Goal: Task Accomplishment & Management: Manage account settings

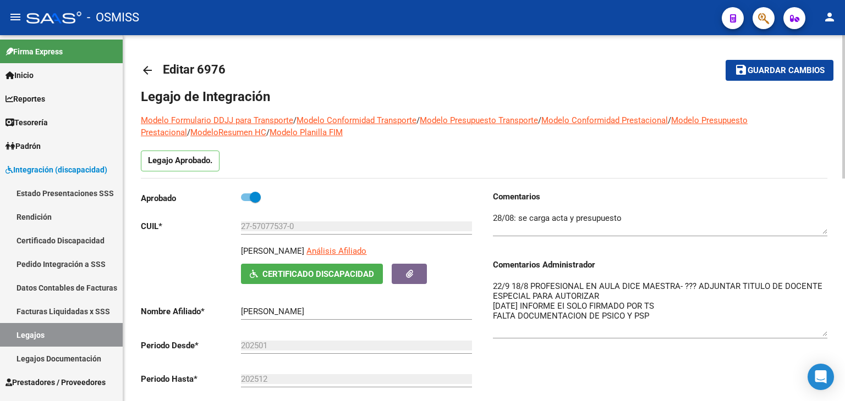
drag, startPoint x: 84, startPoint y: 329, endPoint x: 129, endPoint y: 288, distance: 61.5
click at [84, 329] on link "Legajos" at bounding box center [61, 335] width 123 height 24
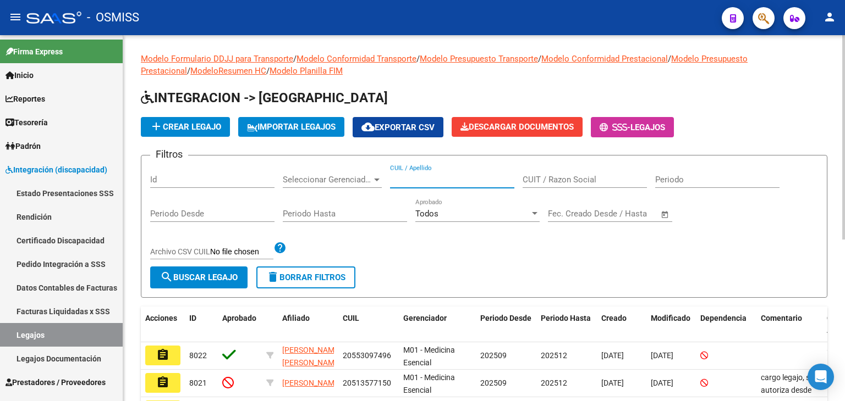
click at [425, 180] on input "CUIL / Apellido" at bounding box center [452, 180] width 124 height 10
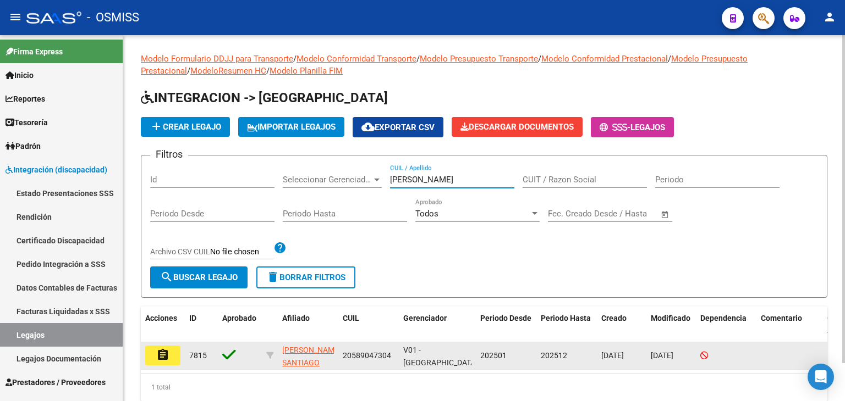
type input "LOPEZ SANTIAGO"
click at [161, 353] on mat-icon "assignment" at bounding box center [162, 355] width 13 height 13
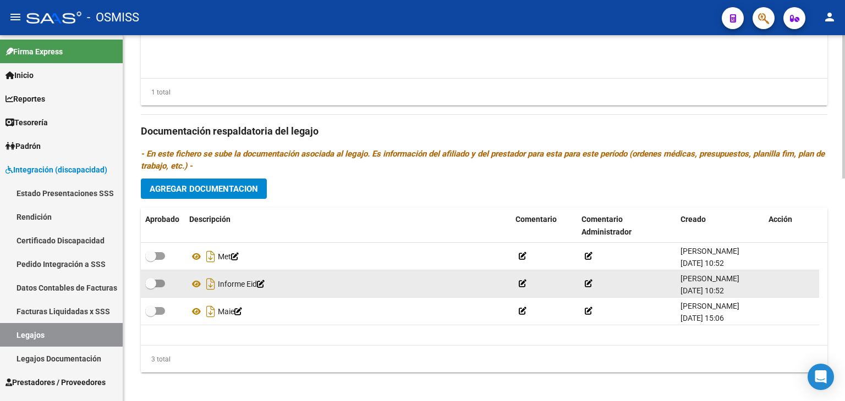
scroll to position [568, 0]
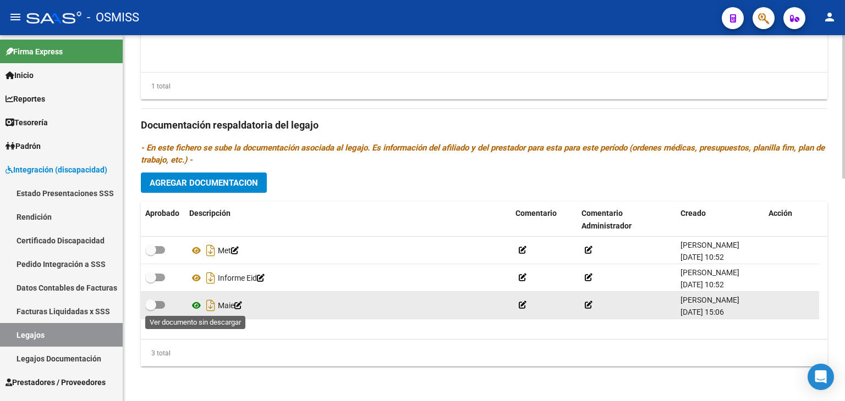
click at [196, 302] on icon at bounding box center [196, 305] width 14 height 13
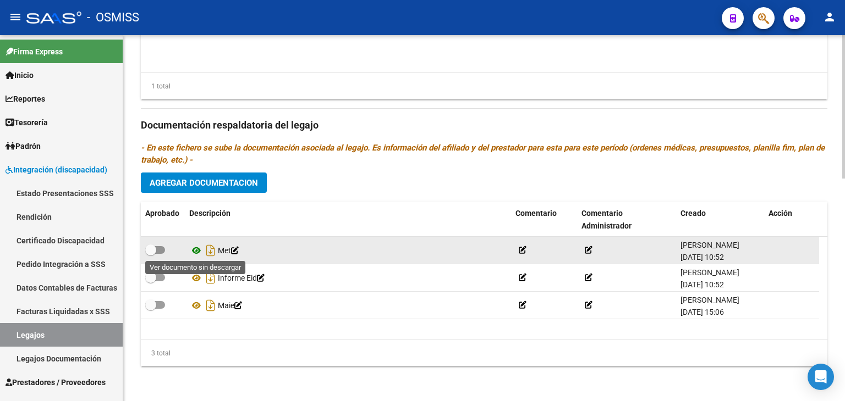
click at [196, 247] on icon at bounding box center [196, 250] width 14 height 13
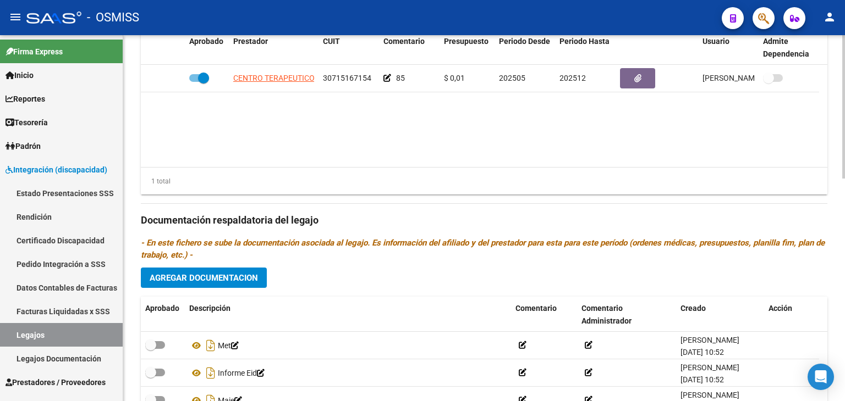
scroll to position [458, 0]
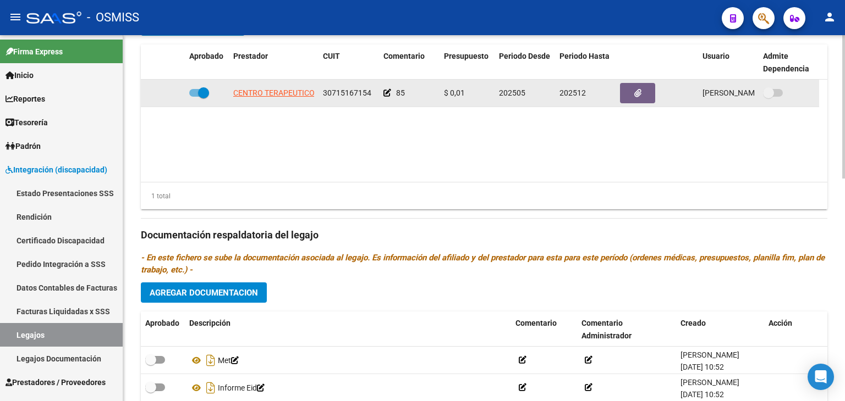
click at [385, 92] on icon at bounding box center [387, 93] width 8 height 8
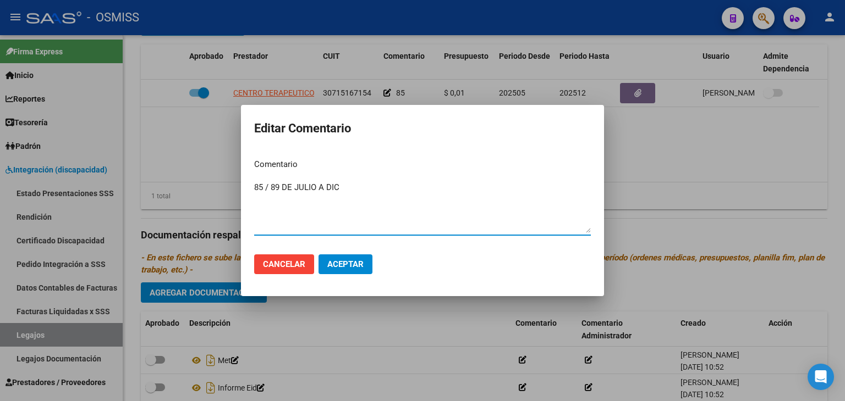
type textarea "85 / 89 DE JULIO A DIC"
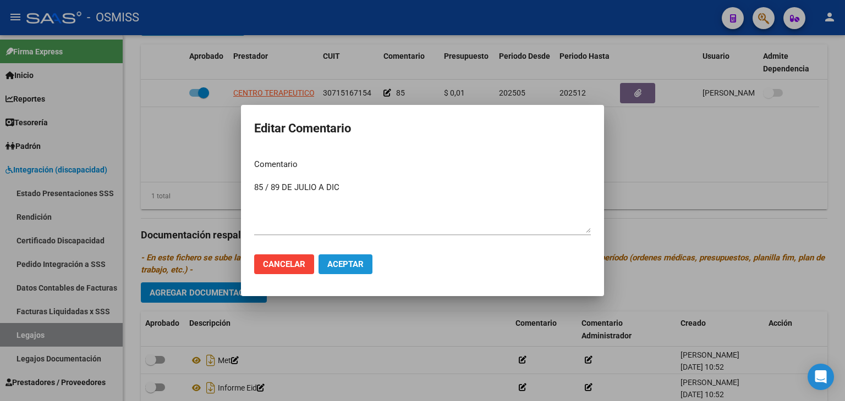
click at [350, 263] on span "Aceptar" at bounding box center [345, 265] width 36 height 10
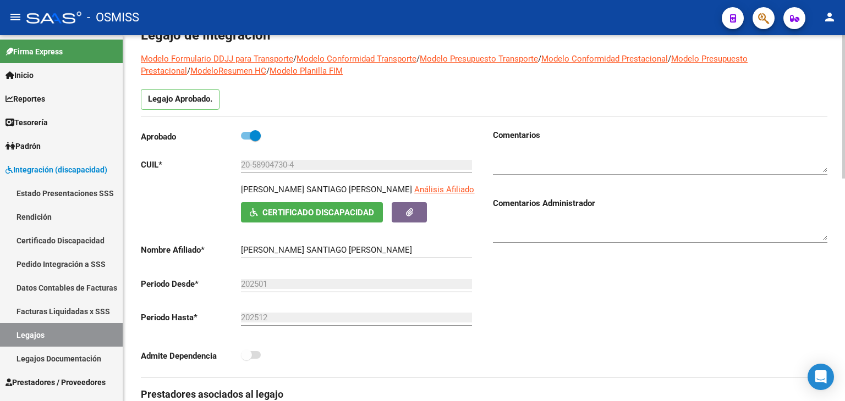
scroll to position [18, 0]
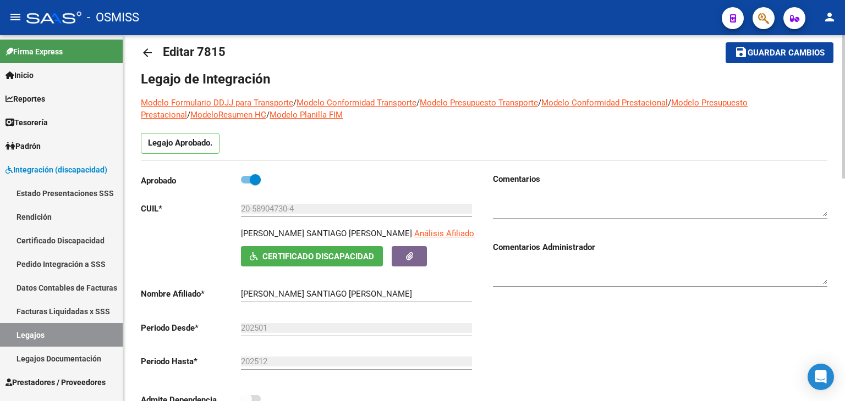
click at [636, 257] on div at bounding box center [660, 271] width 334 height 34
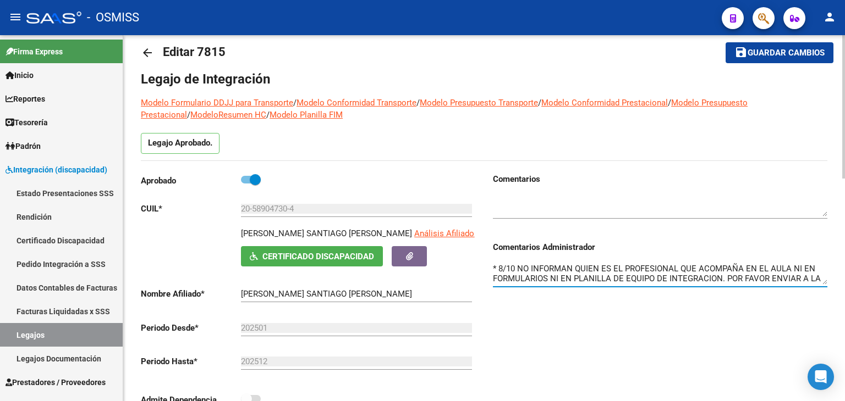
scroll to position [9, 0]
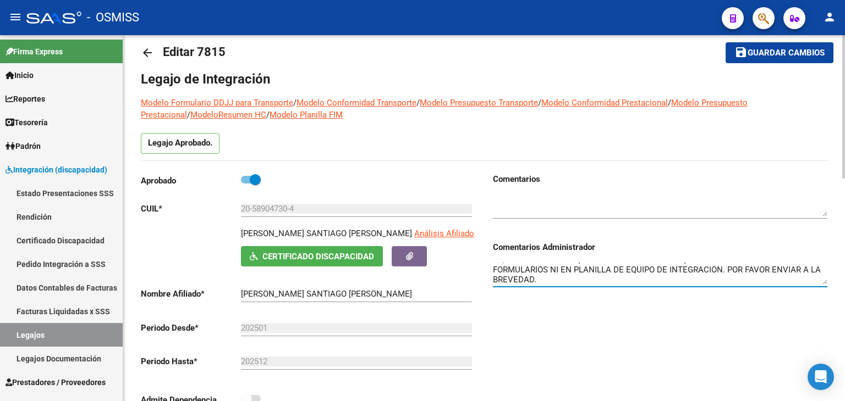
type textarea "* 8/10 NO INFORMAN QUIEN ES EL PROFESIONAL QUE ACOMPAÑA EN EL AULA NI EN FORMUL…"
click at [667, 203] on textarea at bounding box center [660, 206] width 334 height 22
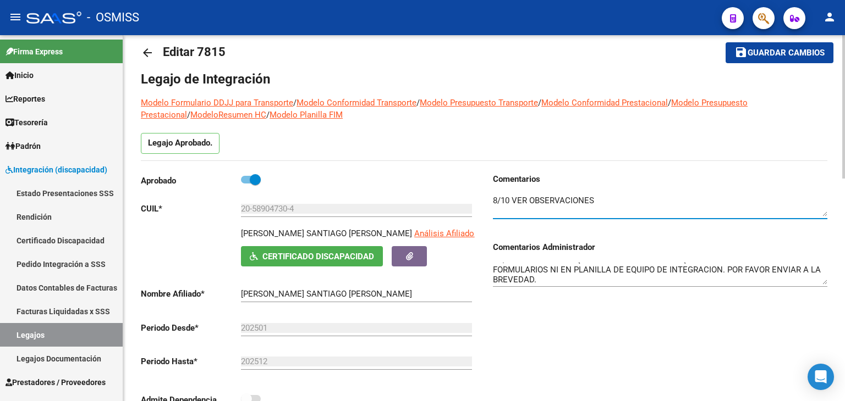
type textarea "8/10 VER OBSERVACIONES"
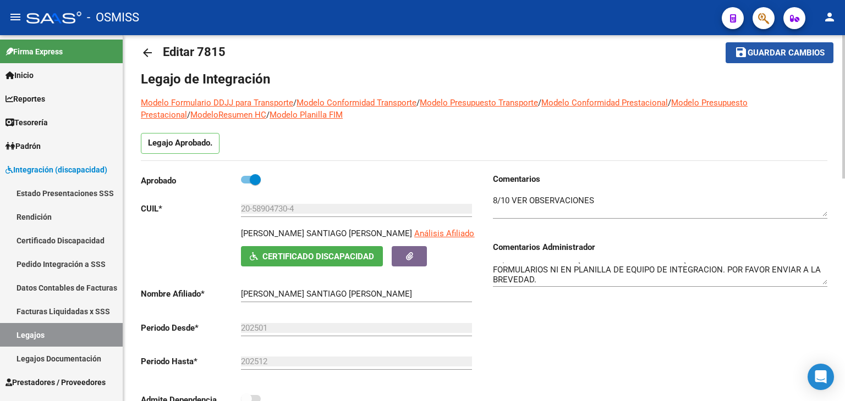
click at [799, 51] on span "Guardar cambios" at bounding box center [785, 53] width 77 height 10
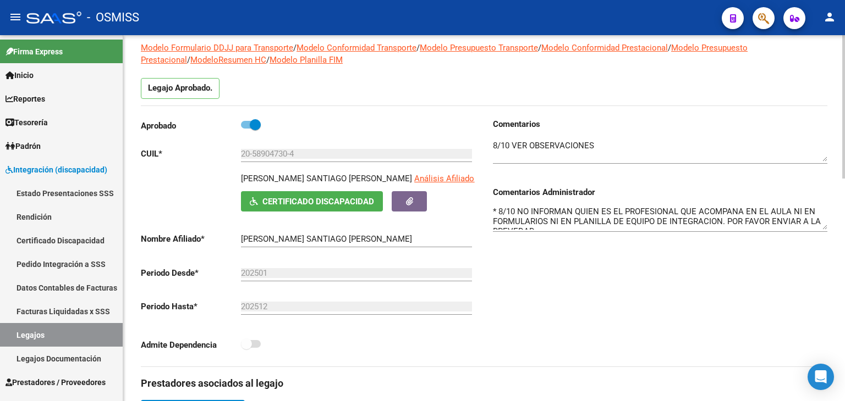
scroll to position [0, 0]
drag, startPoint x: 820, startPoint y: 225, endPoint x: 844, endPoint y: 251, distance: 35.0
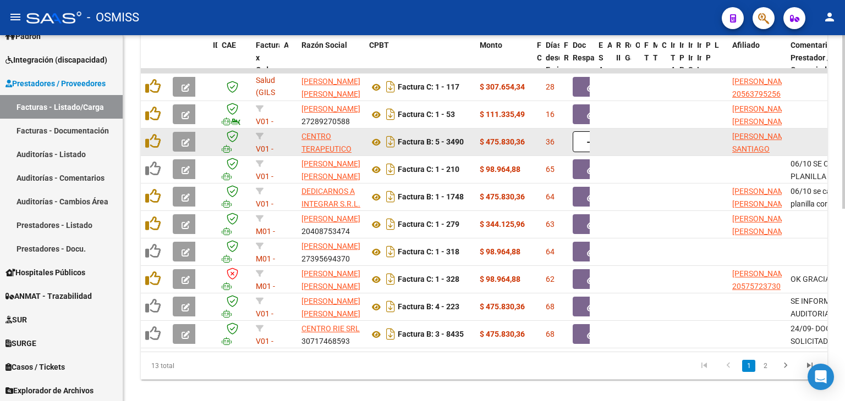
scroll to position [275, 0]
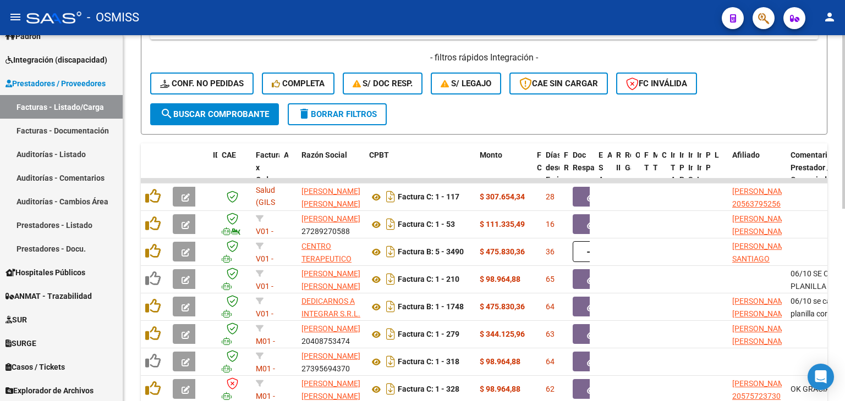
click at [239, 115] on span "search Buscar Comprobante" at bounding box center [214, 114] width 109 height 10
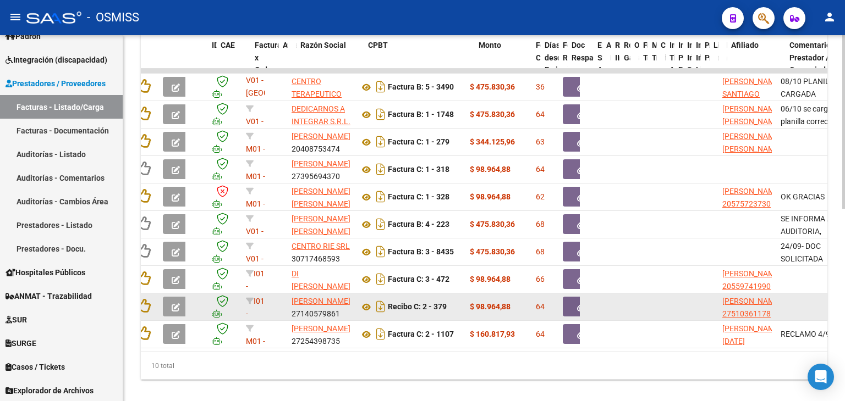
scroll to position [0, 1]
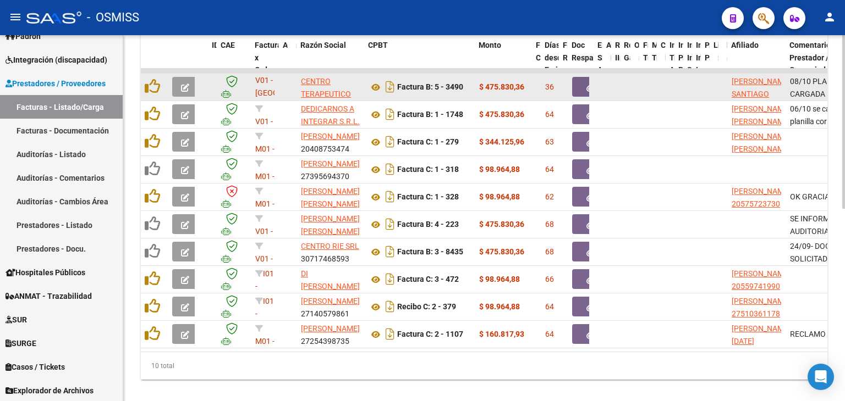
click at [187, 84] on icon "button" at bounding box center [185, 88] width 8 height 8
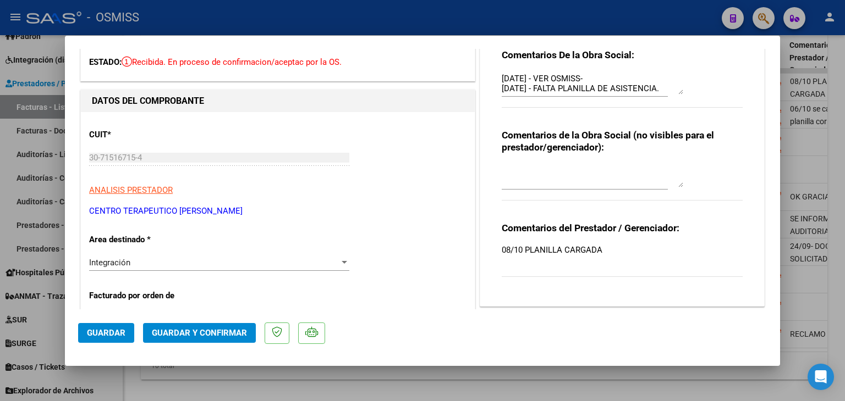
scroll to position [0, 0]
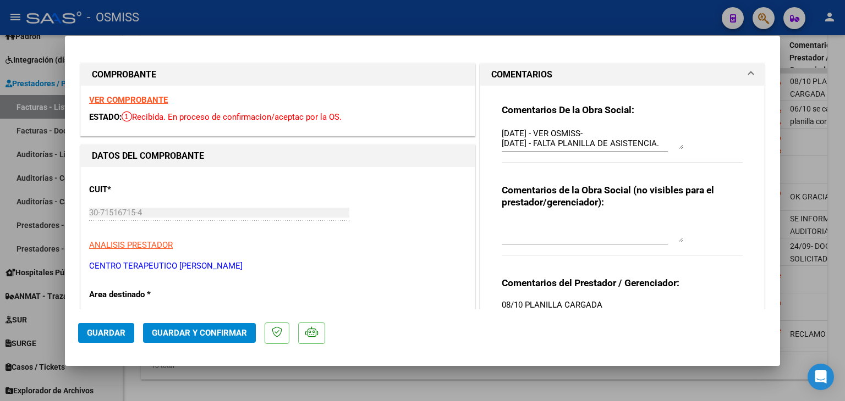
click at [142, 98] on strong "VER COMPROBANTE" at bounding box center [128, 100] width 79 height 10
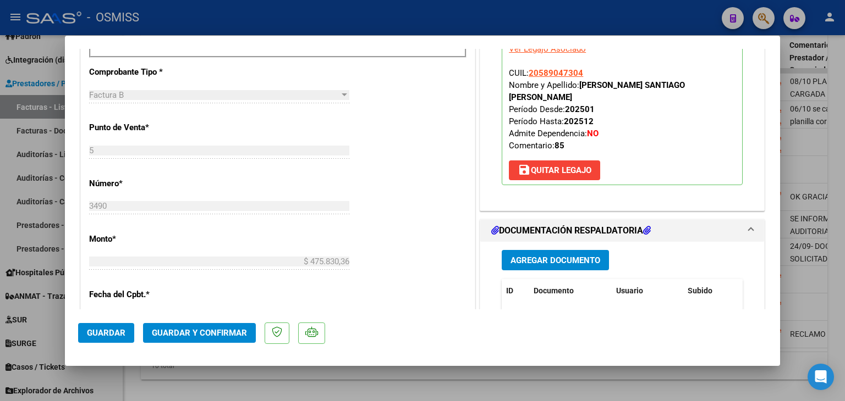
scroll to position [550, 0]
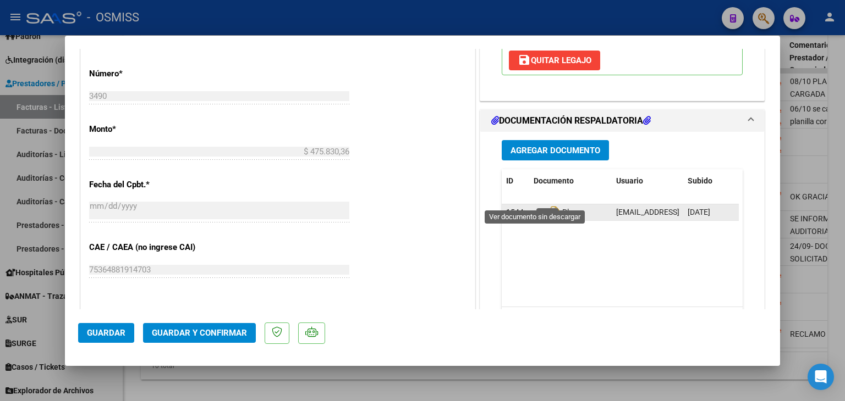
click at [536, 206] on icon at bounding box center [540, 212] width 14 height 13
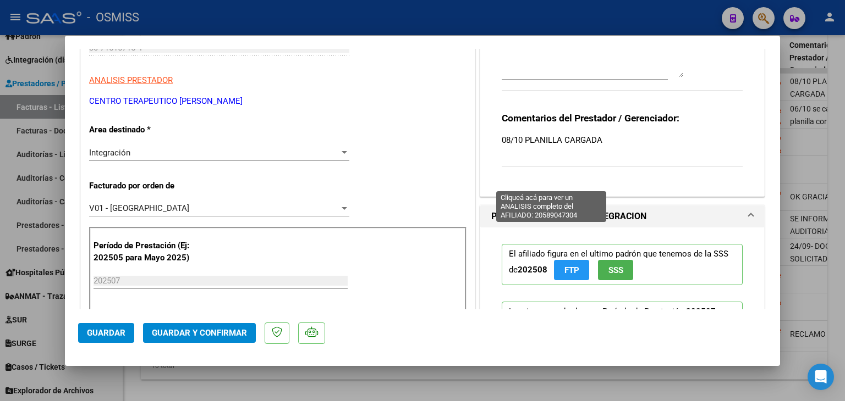
scroll to position [0, 0]
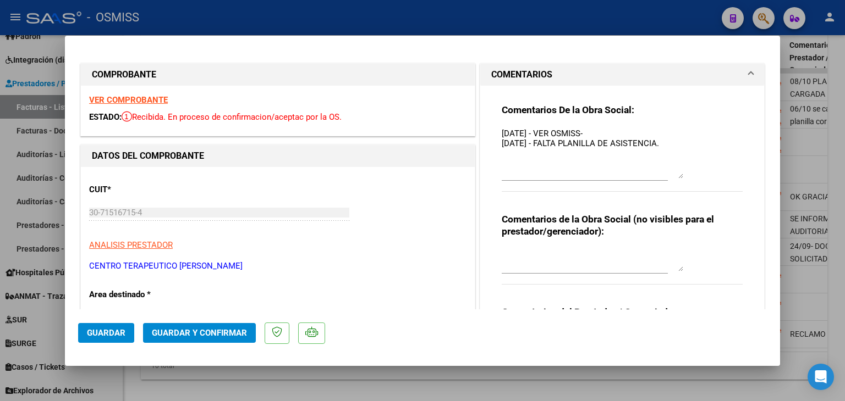
drag, startPoint x: 673, startPoint y: 147, endPoint x: 711, endPoint y: 177, distance: 47.4
click at [711, 177] on div "Comentarios De la Obra Social: [DATE] - VER OSMISS- [DATE] - FALTA PLANILLA DE …" at bounding box center [622, 154] width 241 height 100
click at [667, 145] on textarea "[DATE] - VER OSMISS- [DATE] - FALTA PLANILLA DE ASISTENCIA." at bounding box center [592, 153] width 181 height 51
drag, startPoint x: 597, startPoint y: 132, endPoint x: 489, endPoint y: 135, distance: 108.4
click at [493, 135] on div "Comentarios De la Obra Social: [DATE] - VER OSMISS- [DATE] - FALTA PLANILLA DE …" at bounding box center [621, 234] width 257 height 296
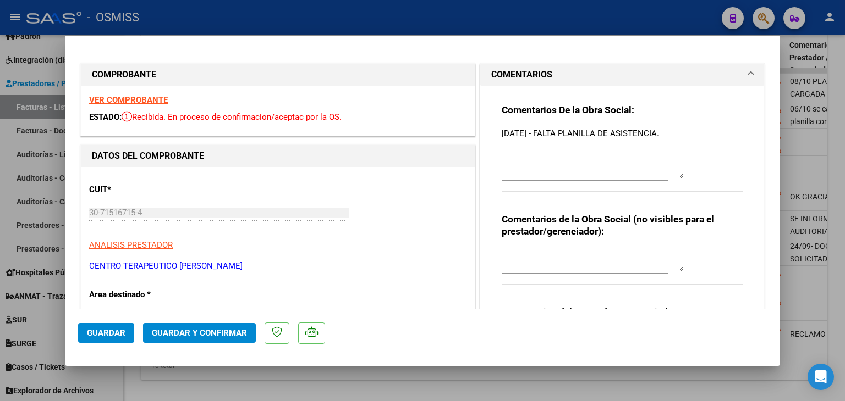
click at [683, 136] on div "Comentarios De la Obra Social: [DATE] - FALTA PLANILLA DE ASISTENCIA." at bounding box center [622, 154] width 241 height 100
drag, startPoint x: 671, startPoint y: 136, endPoint x: 680, endPoint y: 135, distance: 8.3
click at [671, 136] on textarea "[DATE] - FALTA PLANILLA DE ASISTENCIA." at bounding box center [592, 153] width 181 height 51
drag, startPoint x: 543, startPoint y: 132, endPoint x: 579, endPoint y: 129, distance: 35.9
click at [542, 132] on textarea "[DATE] - FALTA PLANILLA DE ASISTENCIA." at bounding box center [592, 153] width 181 height 51
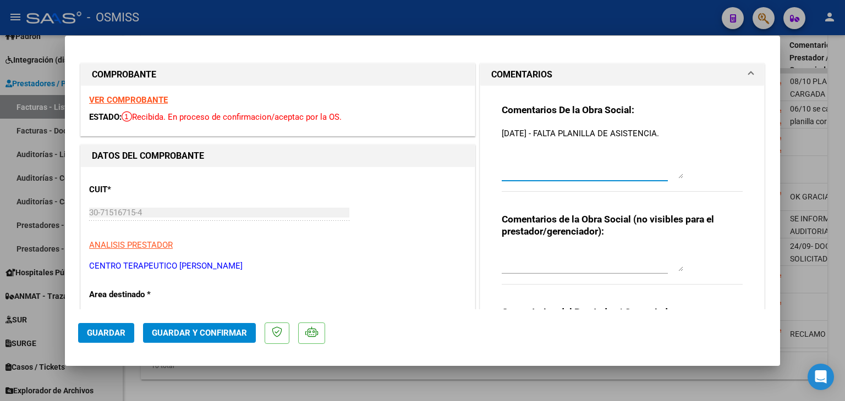
click at [502, 130] on textarea "[DATE] - FALTA PLANILLA DE ASISTENCIA." at bounding box center [592, 153] width 181 height 51
click at [560, 146] on textarea "8/10 ENVIAN7/10/2025 - FALTA PLANILLA DE ASISTENCIA." at bounding box center [592, 153] width 181 height 51
click at [557, 146] on textarea "8/10 ENVIAN7/10/2025 - FALTA PLANILLA DE ASISTENCIA." at bounding box center [592, 153] width 181 height 51
drag, startPoint x: 544, startPoint y: 132, endPoint x: 492, endPoint y: 134, distance: 52.8
click at [493, 132] on div "Comentarios De la Obra Social: 8/10 ENVIAN7/10/2025 - FALTA PLANILLA DE ASISTEN…" at bounding box center [621, 234] width 257 height 296
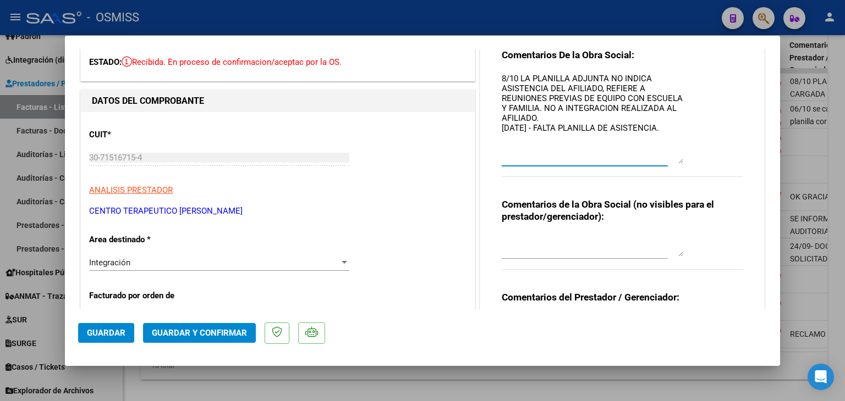
drag, startPoint x: 676, startPoint y: 120, endPoint x: 685, endPoint y: 161, distance: 41.6
click at [685, 161] on div "Comentarios De la Obra Social: 8/10 LA PLANILLA ADJUNTA NO INDICA ASISTENCIA DE…" at bounding box center [622, 119] width 241 height 140
click at [517, 76] on textarea "8/10 LA PLANILLA ADJUNTA NO INDICA ASISTENCIA DEL AFILIADO, REFIERE A REUNIONES…" at bounding box center [592, 118] width 181 height 91
drag, startPoint x: 543, startPoint y: 119, endPoint x: 517, endPoint y: 78, distance: 49.4
click at [517, 78] on textarea "8/10 LA PLANILLA ADJUNTA NO INDICA ASISTENCIA DEL AFILIADO, REFIERE A REUNIONES…" at bounding box center [592, 118] width 181 height 91
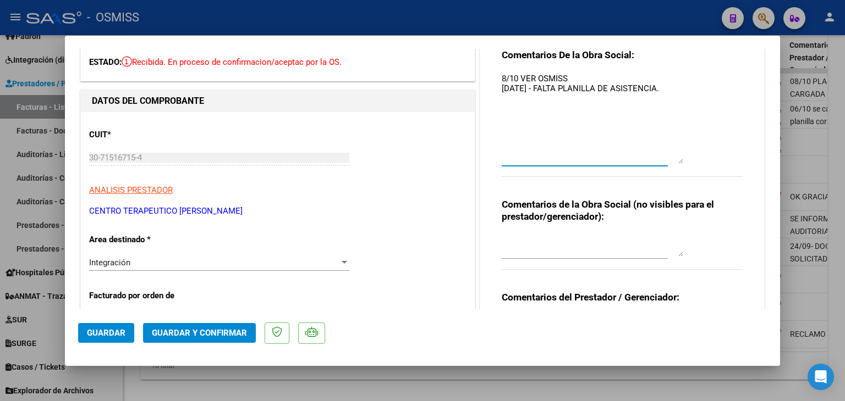
type textarea "8/10 VER OSMISS [DATE] - FALTA PLANILLA DE ASISTENCIA."
click at [114, 326] on button "Guardar" at bounding box center [106, 333] width 56 height 20
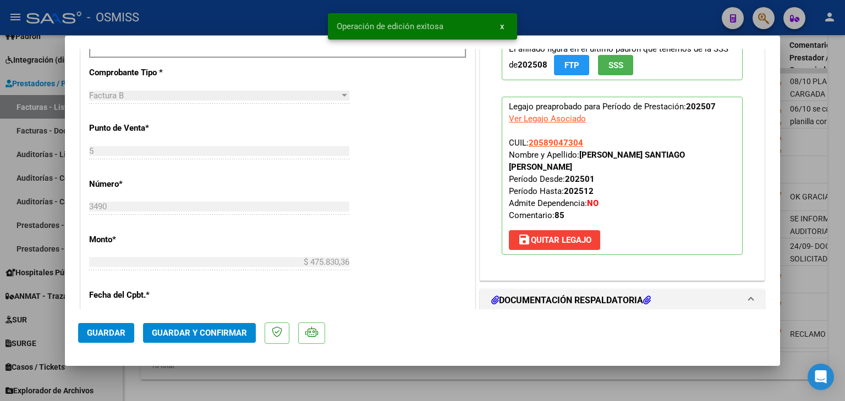
scroll to position [440, 0]
click at [164, 373] on div at bounding box center [422, 200] width 845 height 401
type input "$ 0,00"
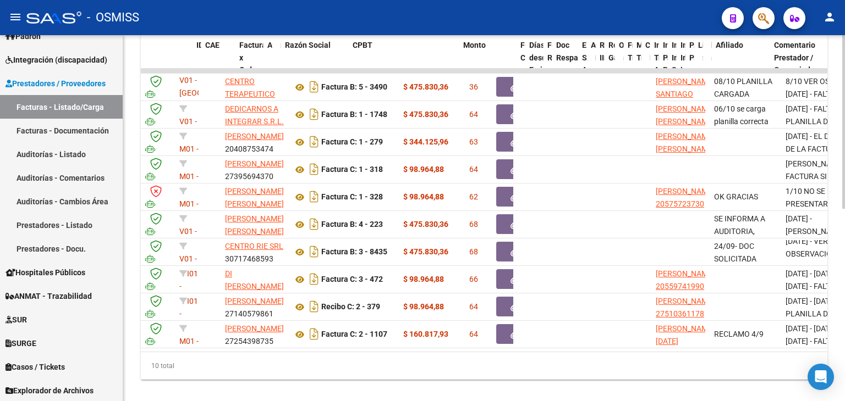
scroll to position [0, 0]
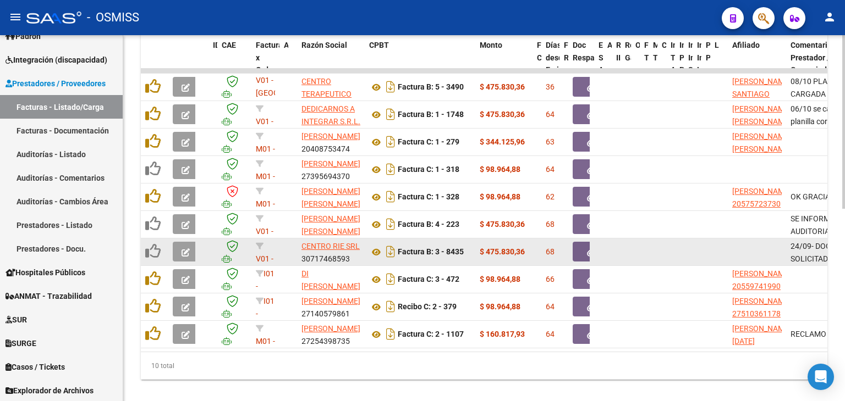
click at [189, 247] on span "button" at bounding box center [185, 252] width 8 height 10
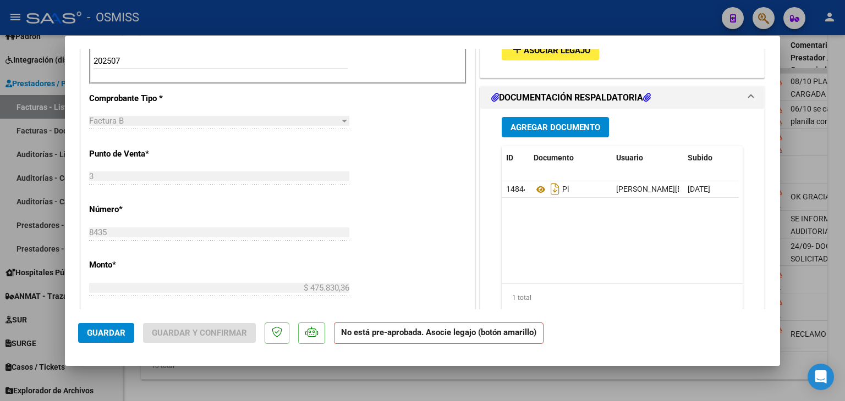
scroll to position [495, 0]
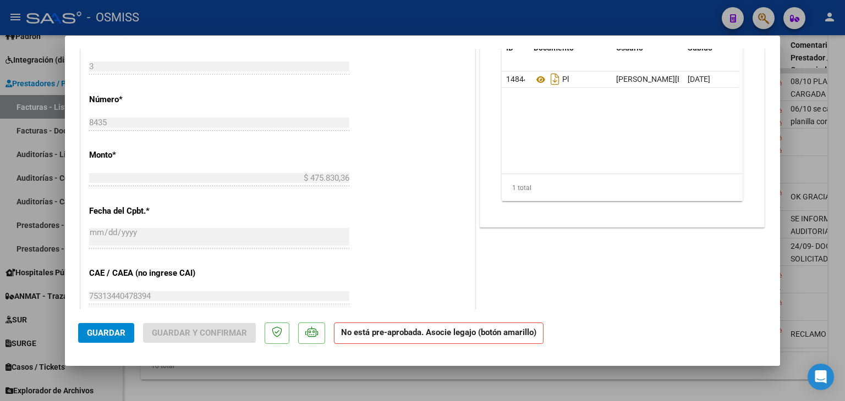
drag, startPoint x: 451, startPoint y: 371, endPoint x: 453, endPoint y: 361, distance: 10.1
click at [451, 372] on div at bounding box center [422, 200] width 845 height 401
type input "$ 0,00"
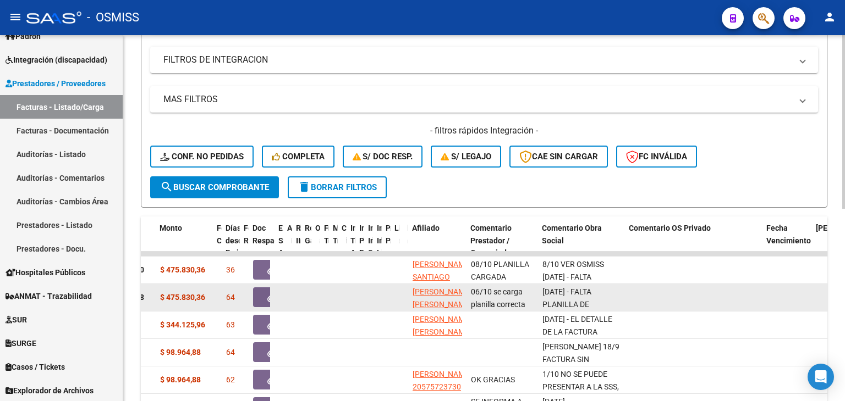
scroll to position [110, 0]
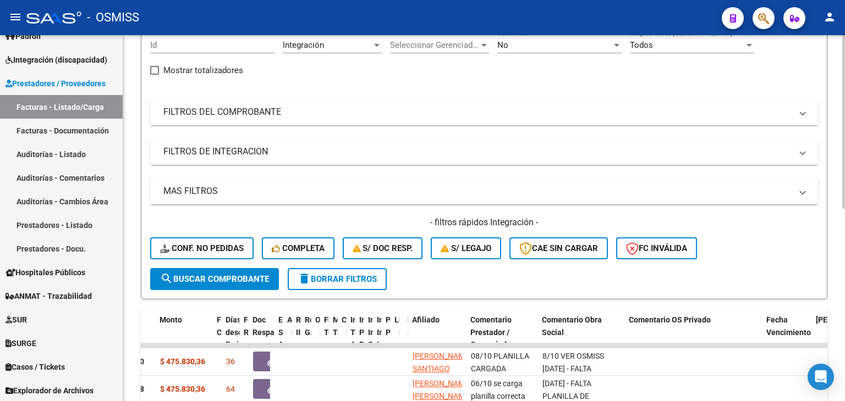
click at [305, 152] on mat-panel-title "FILTROS DE INTEGRACION" at bounding box center [477, 152] width 628 height 12
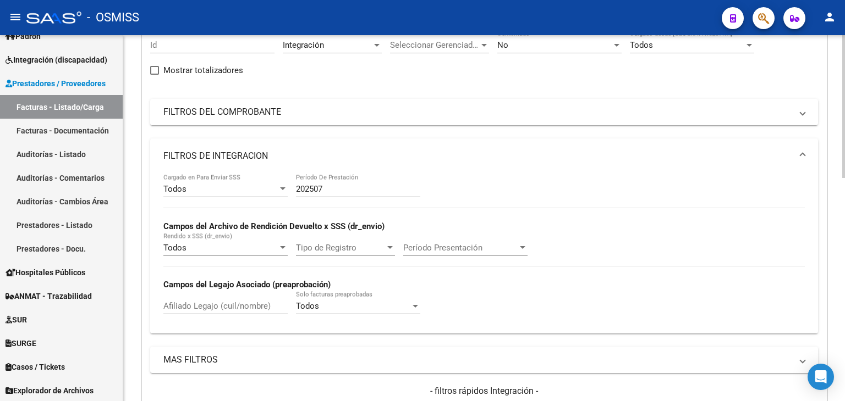
click at [341, 184] on input "202507" at bounding box center [358, 189] width 124 height 10
type input "202508"
click at [356, 148] on mat-expansion-panel-header "FILTROS DE INTEGRACION" at bounding box center [484, 156] width 668 height 35
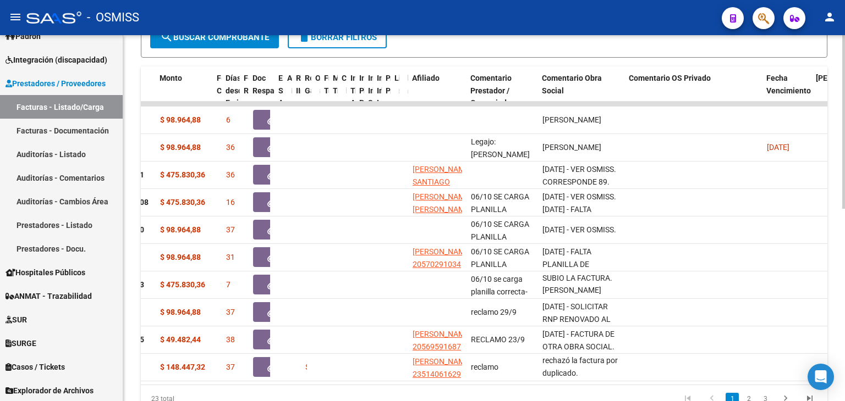
scroll to position [385, 0]
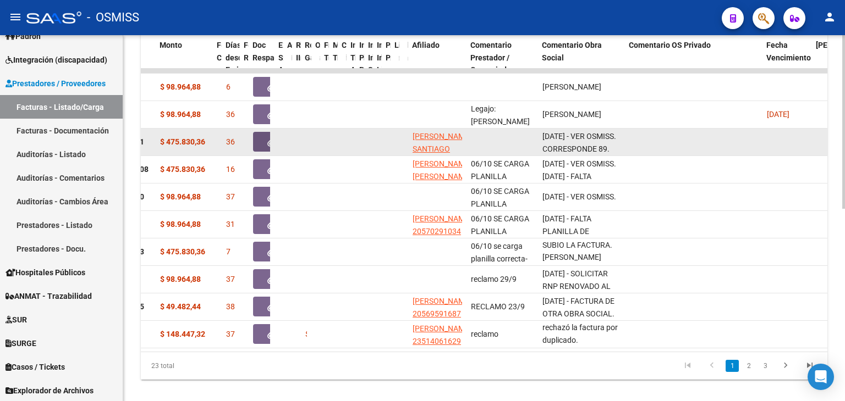
click at [260, 140] on button "button" at bounding box center [270, 142] width 35 height 20
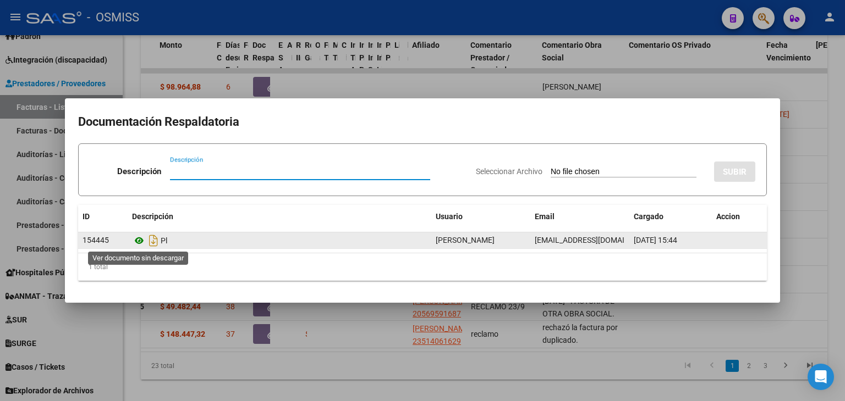
click at [139, 242] on icon at bounding box center [139, 240] width 14 height 13
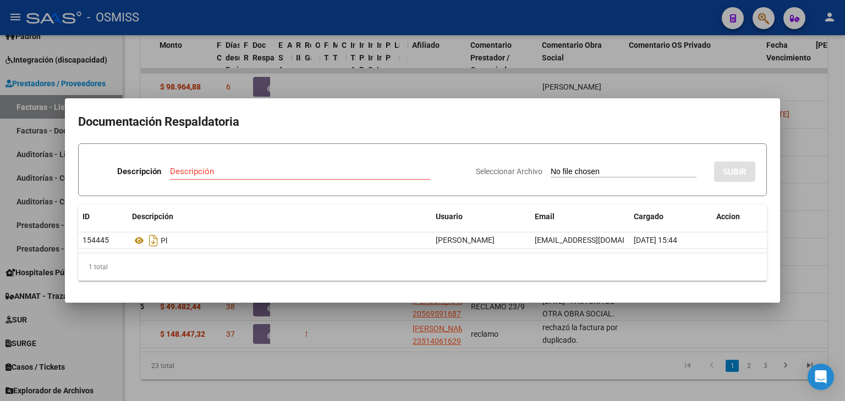
click at [394, 366] on div at bounding box center [422, 200] width 845 height 401
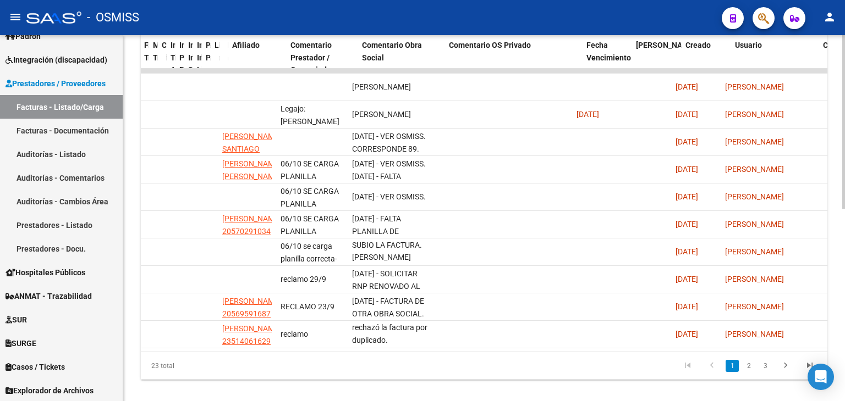
scroll to position [0, 499]
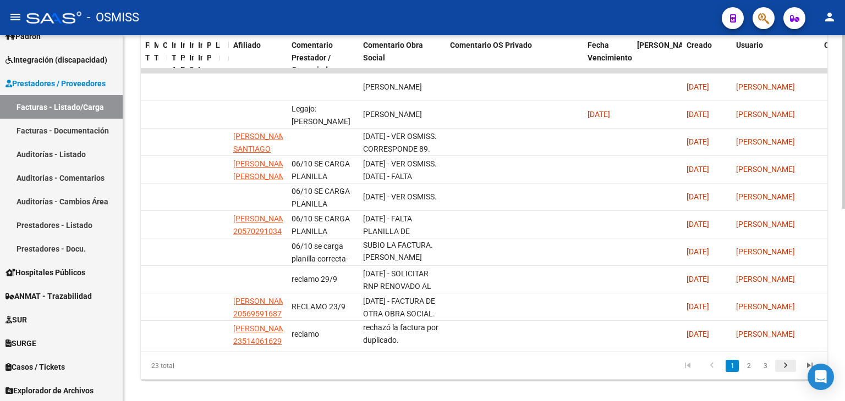
click at [786, 374] on icon "go to next page" at bounding box center [785, 367] width 14 height 13
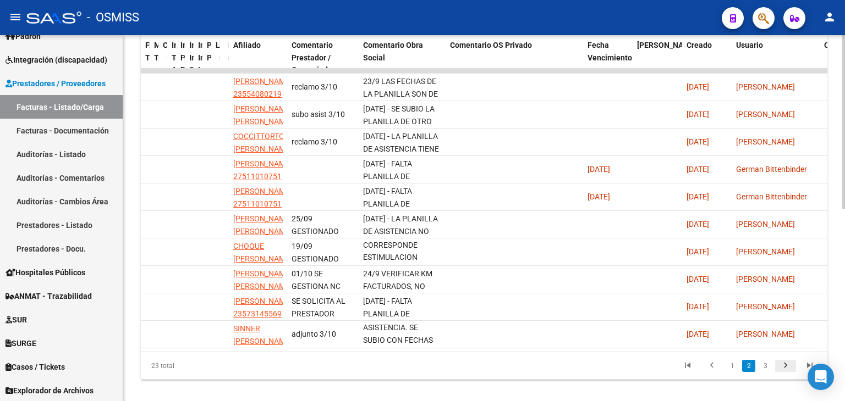
scroll to position [55, 0]
click at [768, 372] on link "3" at bounding box center [764, 366] width 13 height 12
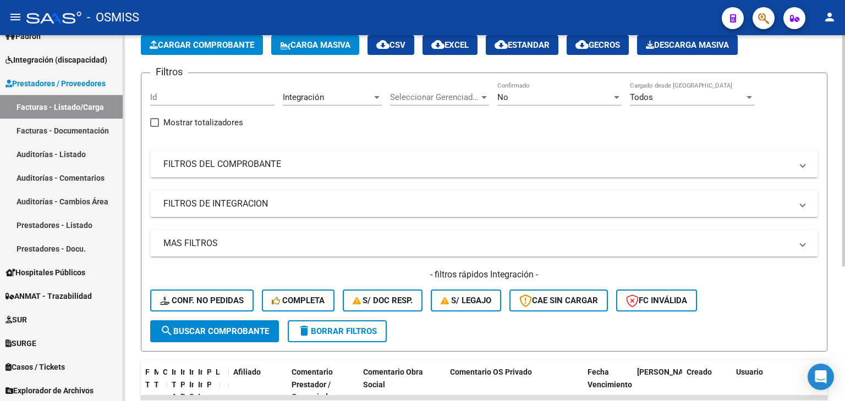
scroll to position [48, 0]
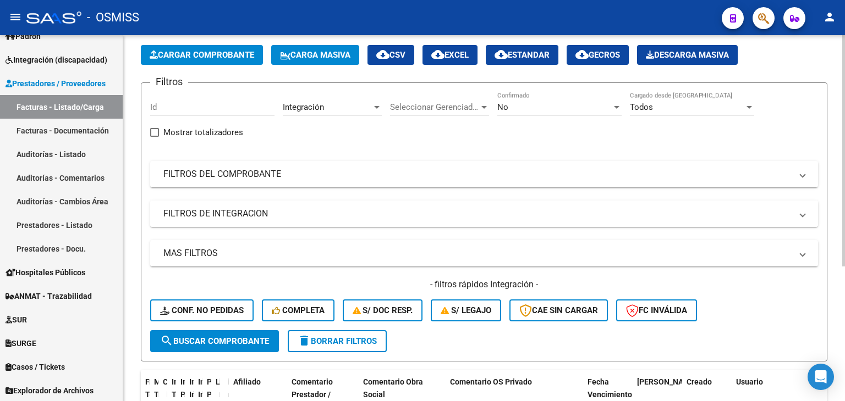
click at [343, 218] on mat-panel-title "FILTROS DE INTEGRACION" at bounding box center [477, 214] width 628 height 12
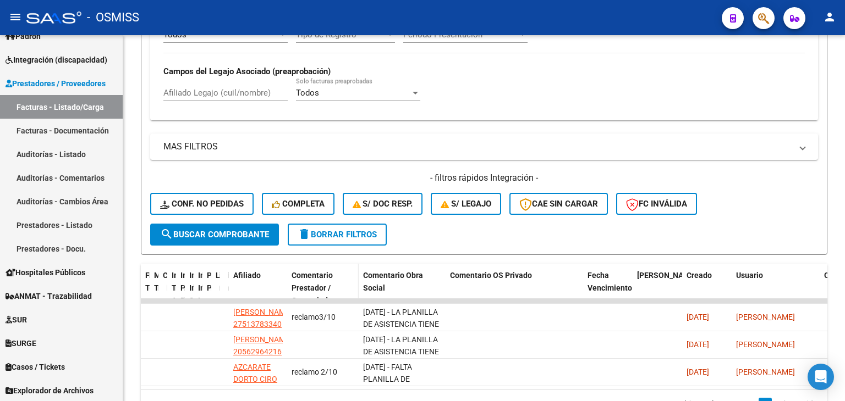
scroll to position [381, 0]
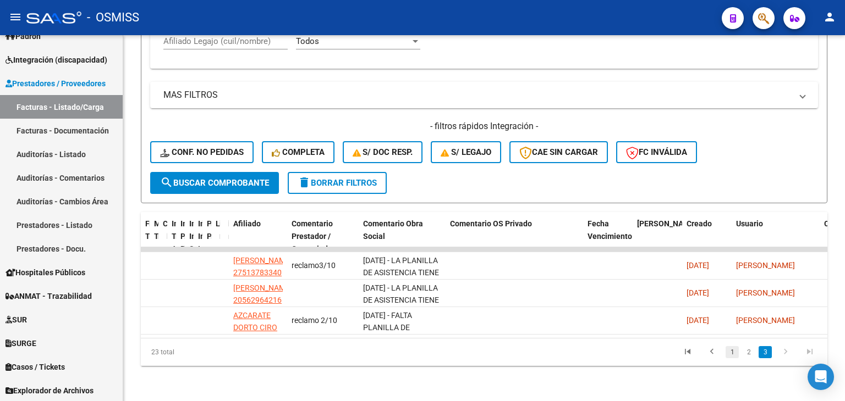
click at [733, 355] on link "1" at bounding box center [731, 352] width 13 height 12
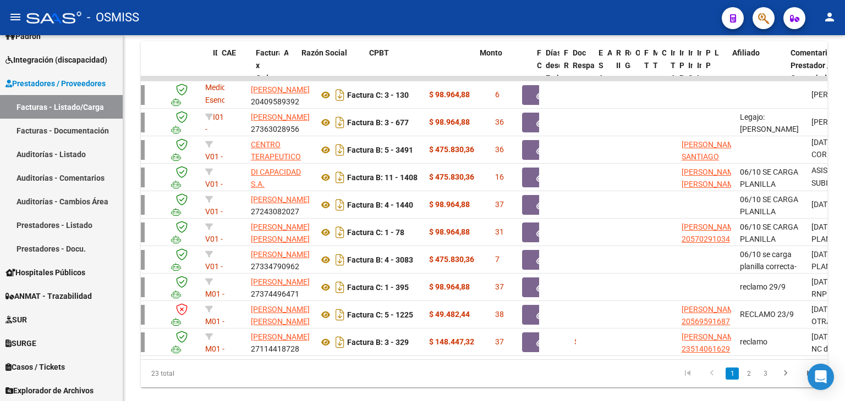
scroll to position [0, 0]
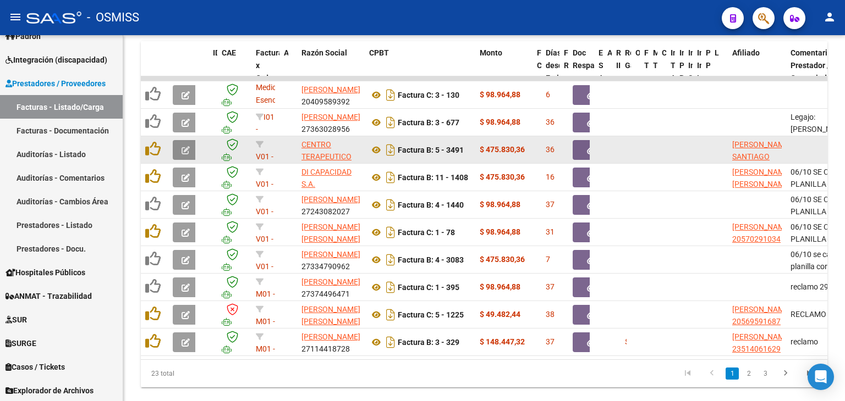
click at [180, 150] on button "button" at bounding box center [186, 150] width 26 height 20
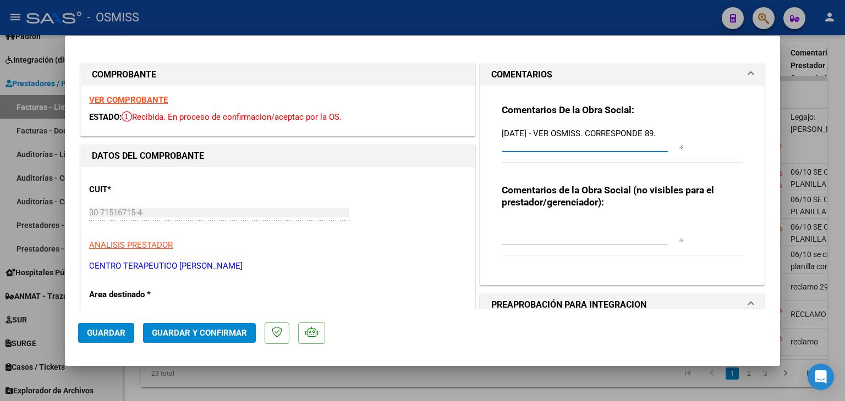
drag, startPoint x: 669, startPoint y: 134, endPoint x: 469, endPoint y: 133, distance: 200.2
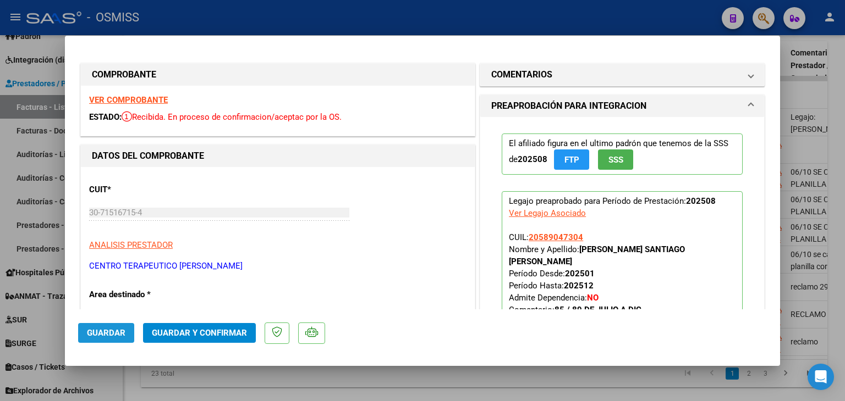
click at [110, 335] on span "Guardar" at bounding box center [106, 333] width 38 height 10
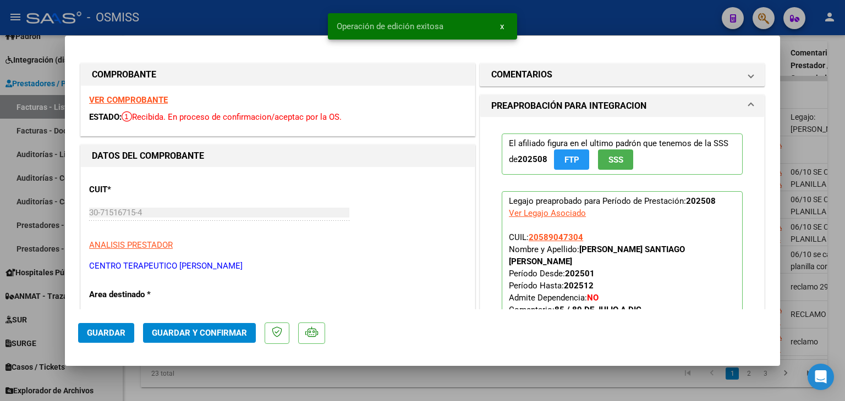
click at [130, 379] on div at bounding box center [422, 200] width 845 height 401
type input "$ 0,00"
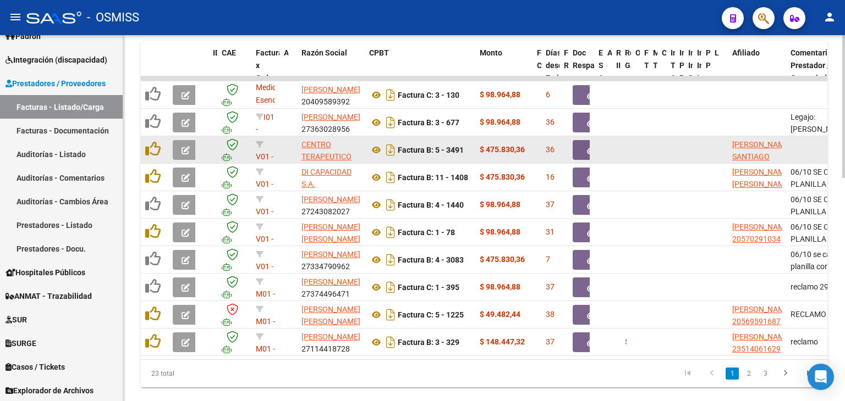
click at [185, 147] on icon "button" at bounding box center [185, 150] width 8 height 8
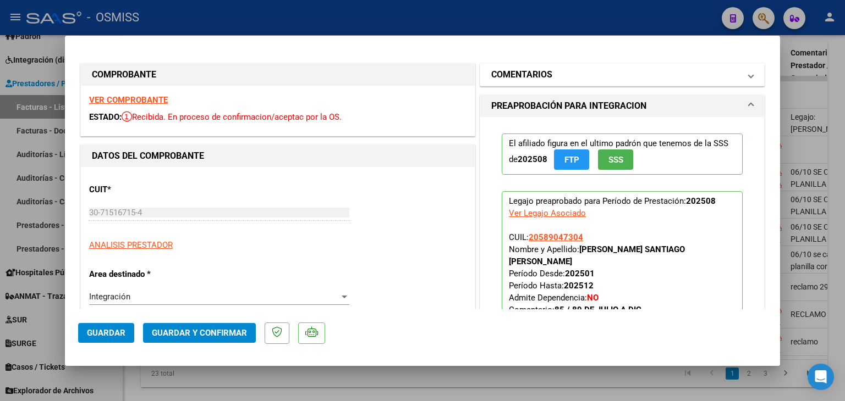
click at [538, 73] on h1 "COMENTARIOS" at bounding box center [521, 74] width 61 height 13
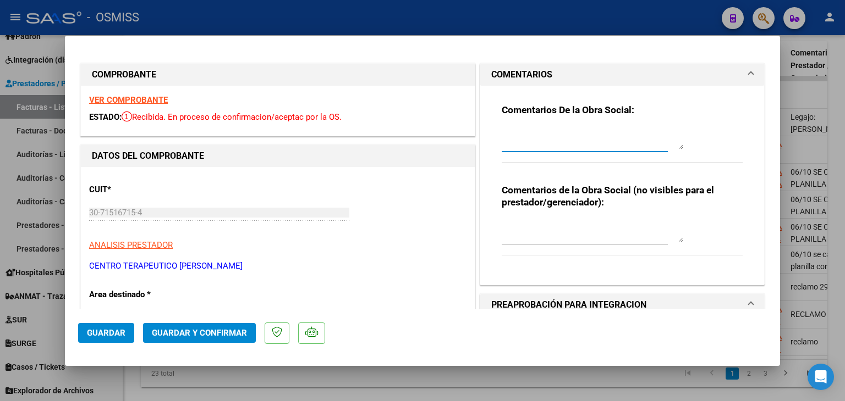
click at [571, 140] on textarea at bounding box center [592, 139] width 181 height 22
type textarea "OK"
click at [123, 331] on span "Guardar" at bounding box center [106, 333] width 38 height 10
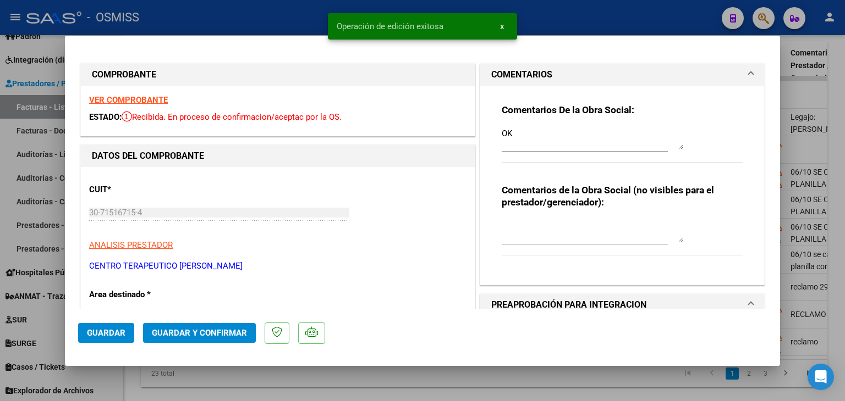
click at [134, 379] on div at bounding box center [422, 200] width 845 height 401
type input "$ 0,00"
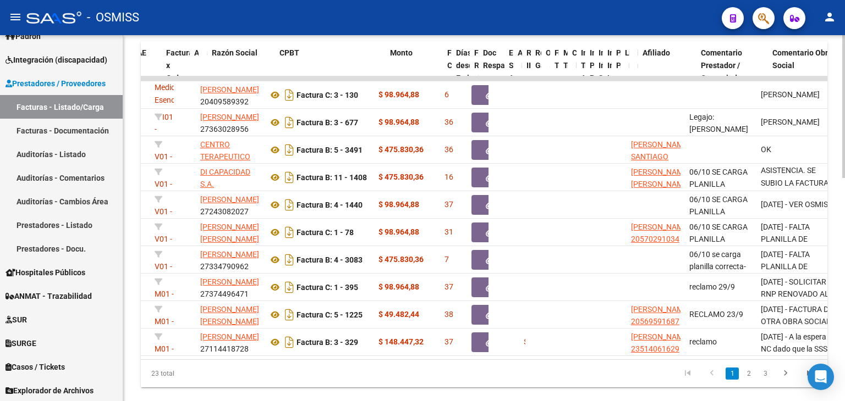
scroll to position [0, 81]
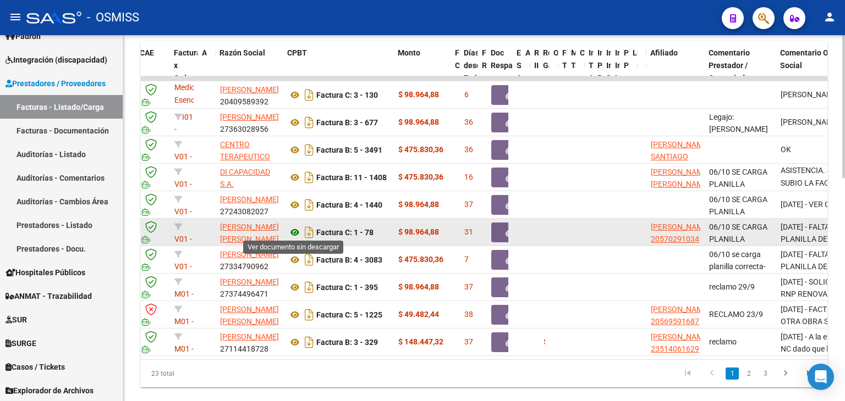
click at [297, 229] on icon at bounding box center [295, 232] width 14 height 13
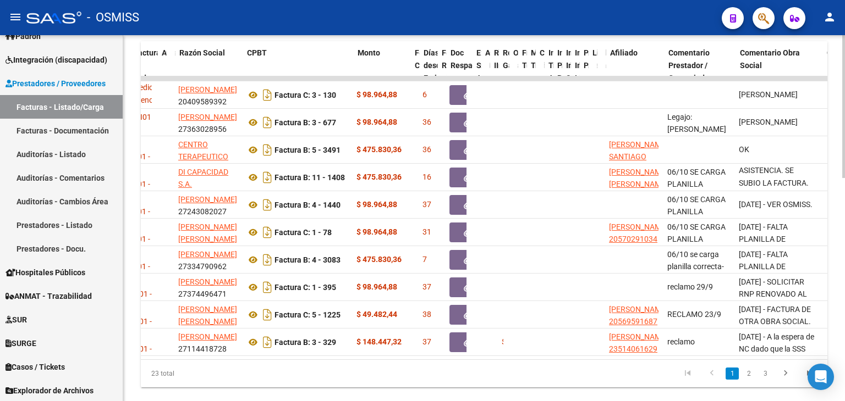
scroll to position [0, 121]
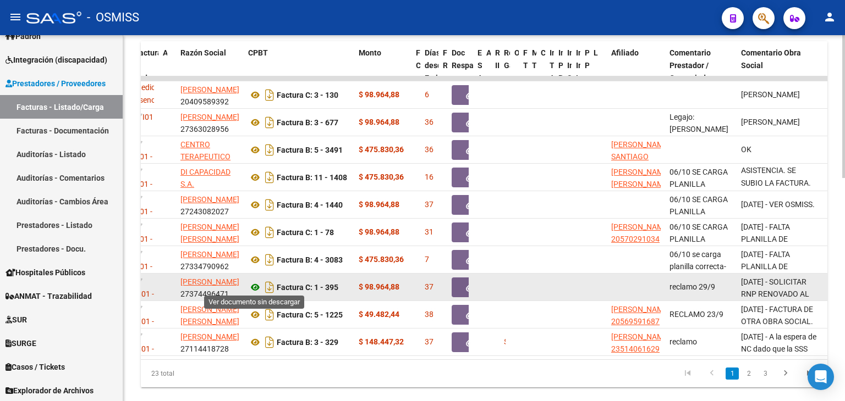
click at [260, 287] on icon at bounding box center [255, 287] width 14 height 13
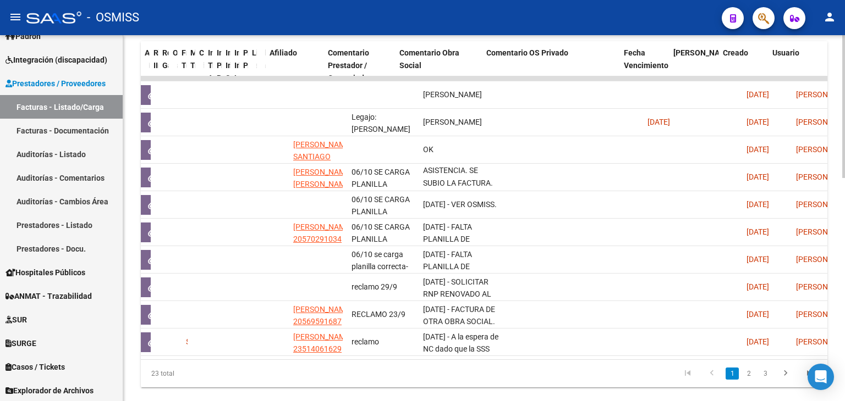
scroll to position [0, 462]
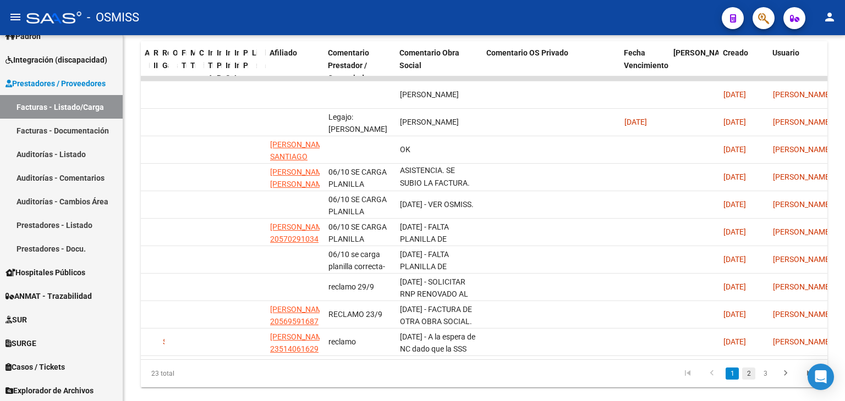
click at [752, 380] on link "2" at bounding box center [748, 374] width 13 height 12
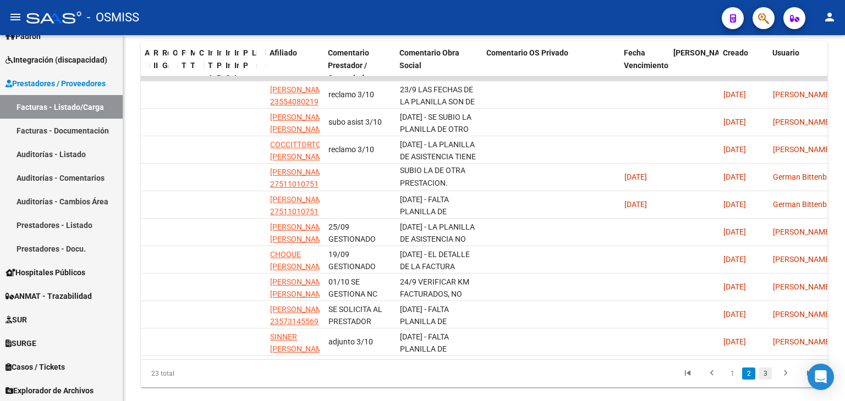
click at [768, 379] on link "3" at bounding box center [764, 374] width 13 height 12
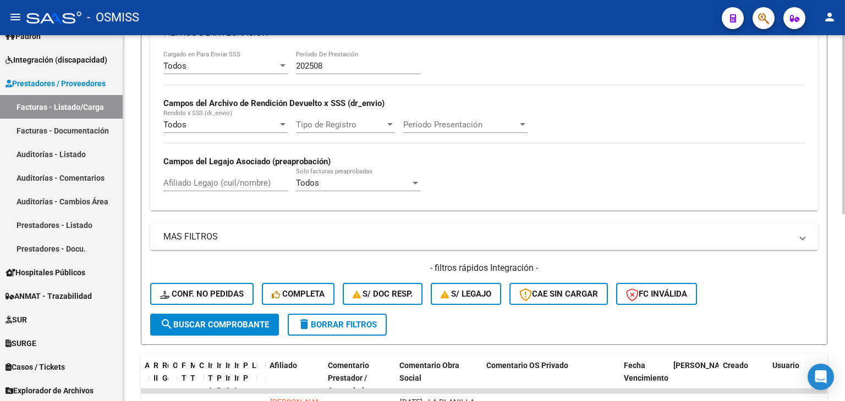
scroll to position [216, 0]
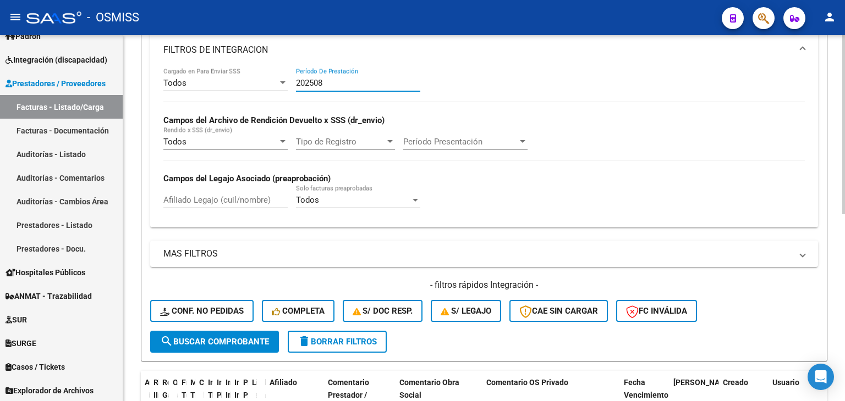
click at [337, 84] on input "202508" at bounding box center [358, 83] width 124 height 10
type input "202509"
click at [460, 58] on mat-expansion-panel-header "FILTROS DE INTEGRACION" at bounding box center [484, 49] width 668 height 35
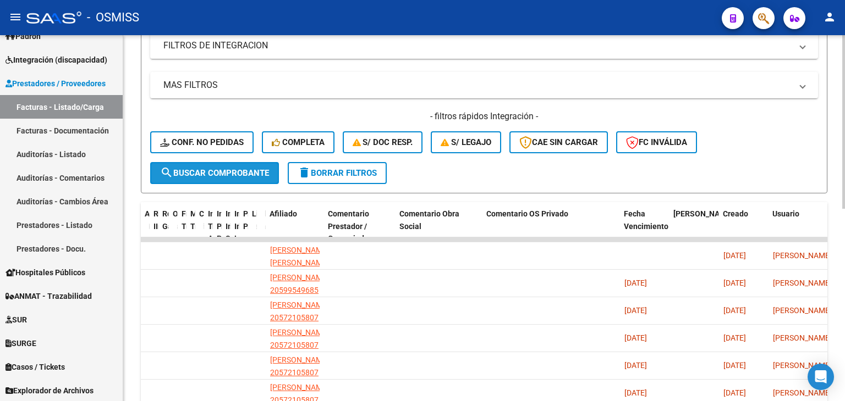
click at [197, 169] on span "search Buscar Comprobante" at bounding box center [214, 173] width 109 height 10
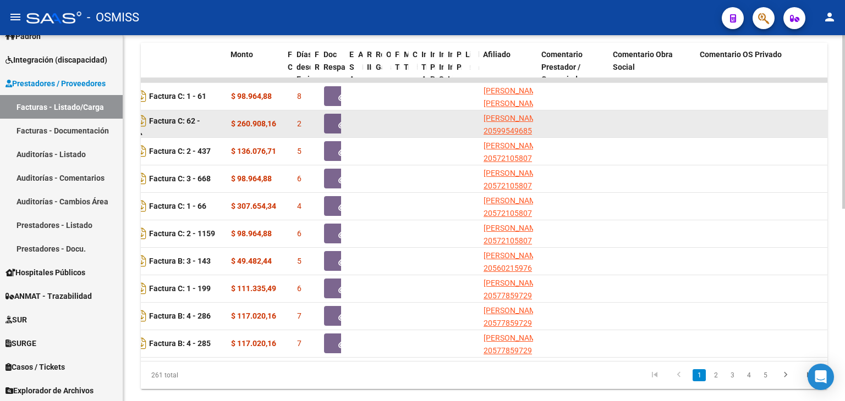
scroll to position [350, 0]
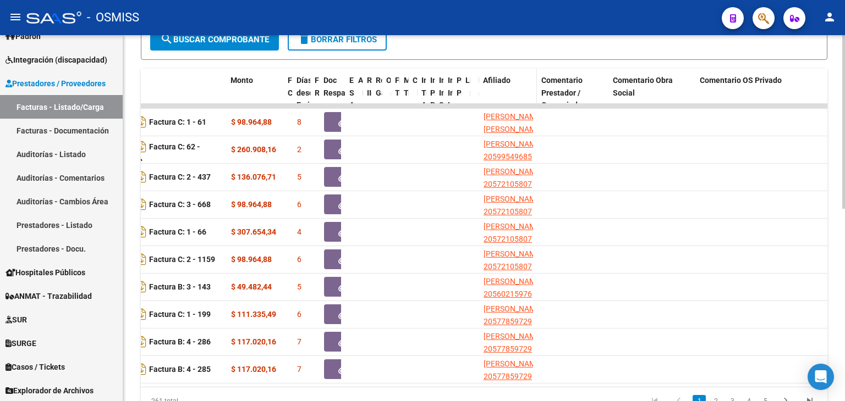
click at [511, 81] on div "Afiliado" at bounding box center [507, 80] width 49 height 13
click at [513, 95] on datatable-header-cell "Afiliado" at bounding box center [507, 99] width 58 height 61
click at [504, 80] on span "Afiliado" at bounding box center [496, 80] width 27 height 9
click at [557, 86] on span "Comentario Prestador / Gerenciador" at bounding box center [562, 93] width 43 height 34
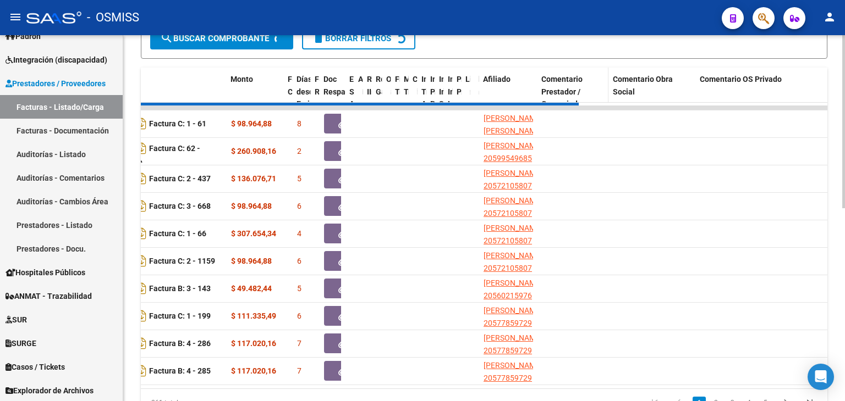
scroll to position [39, 0]
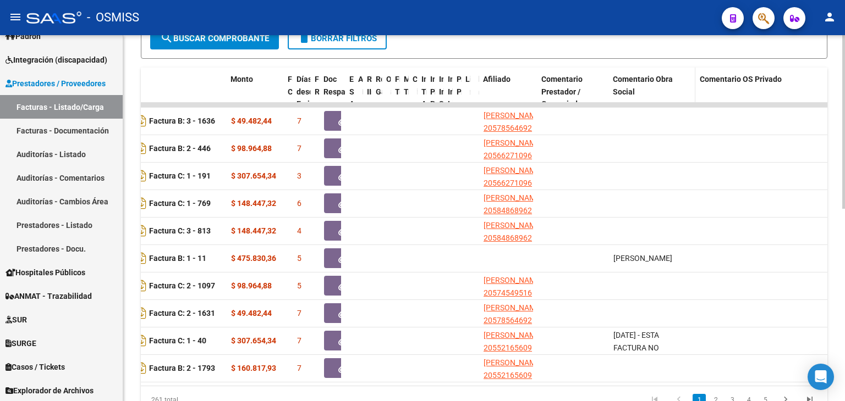
click at [635, 80] on span "Comentario Obra Social" at bounding box center [643, 85] width 60 height 21
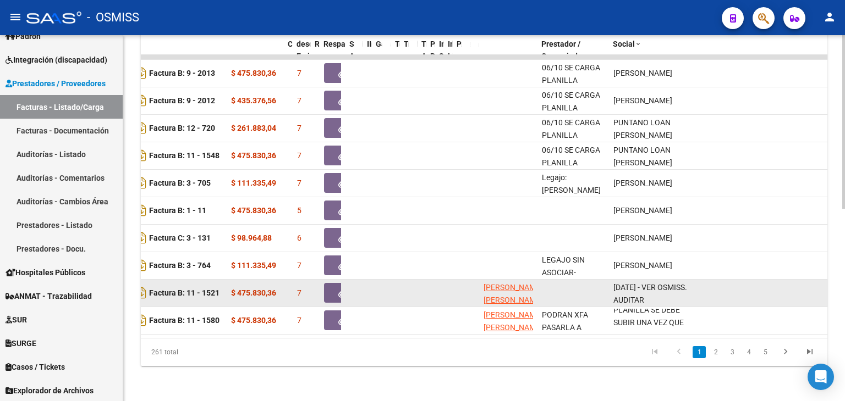
scroll to position [405, 0]
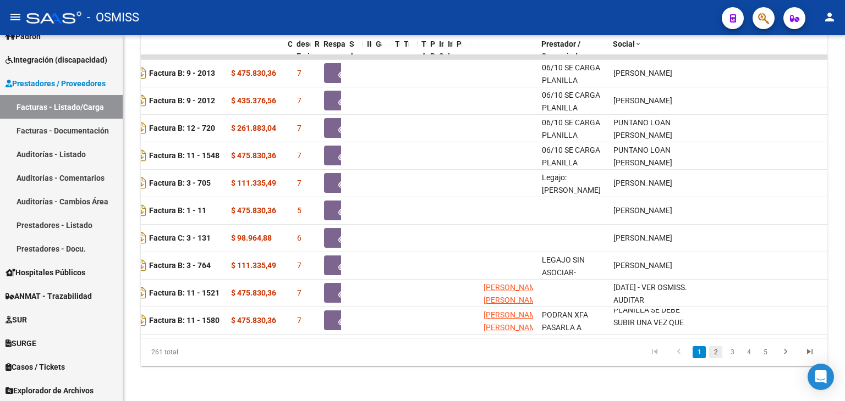
click at [712, 353] on link "2" at bounding box center [715, 352] width 13 height 12
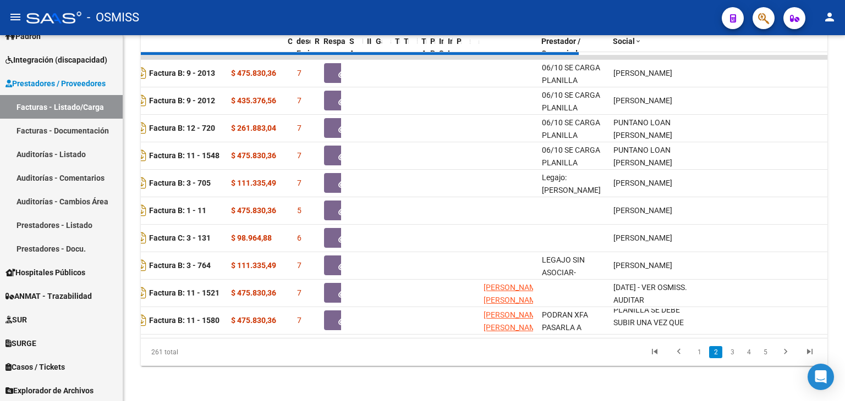
scroll to position [39, 0]
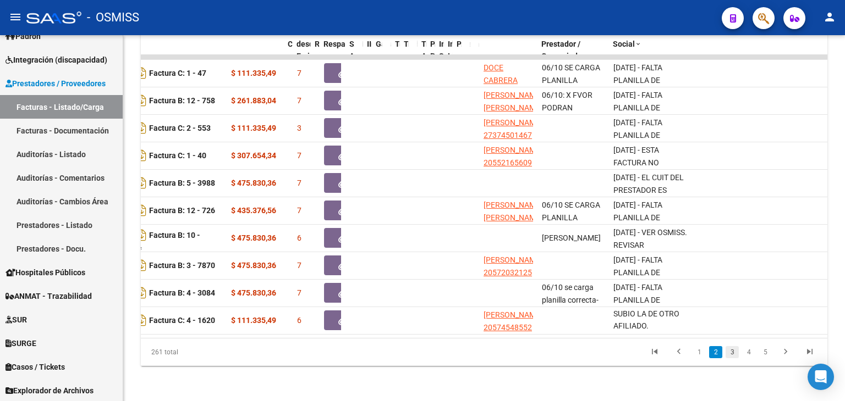
click at [730, 353] on link "3" at bounding box center [731, 352] width 13 height 12
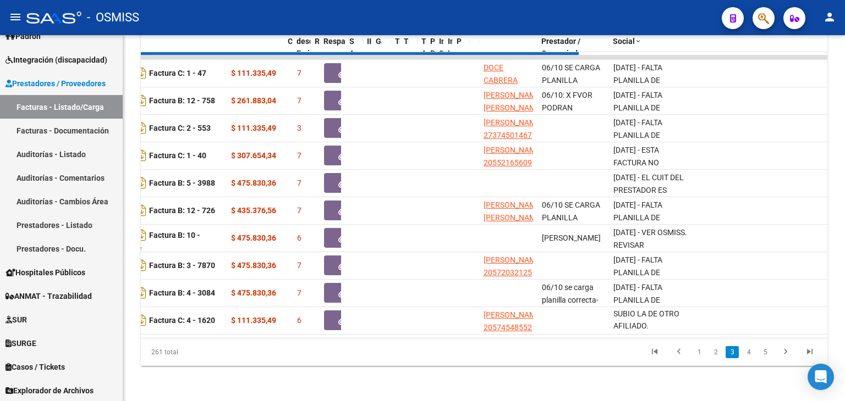
scroll to position [0, 0]
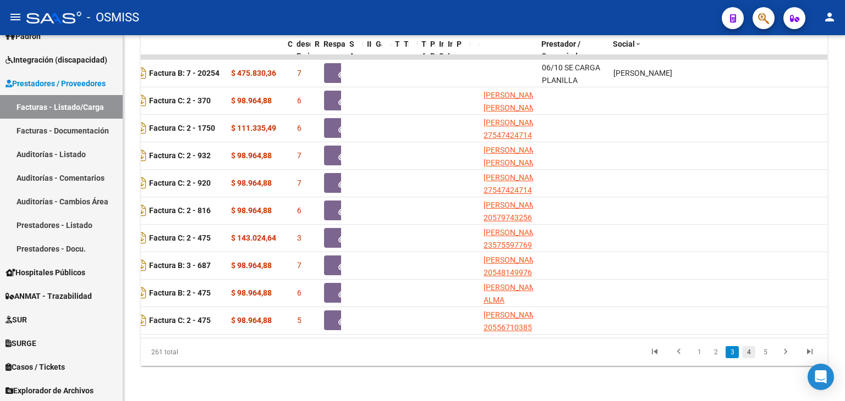
click at [750, 353] on link "4" at bounding box center [748, 352] width 13 height 12
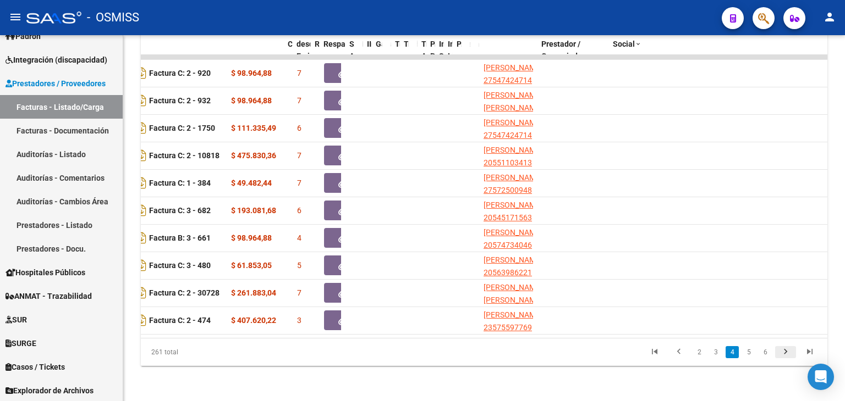
click at [784, 355] on icon "go to next page" at bounding box center [785, 353] width 14 height 13
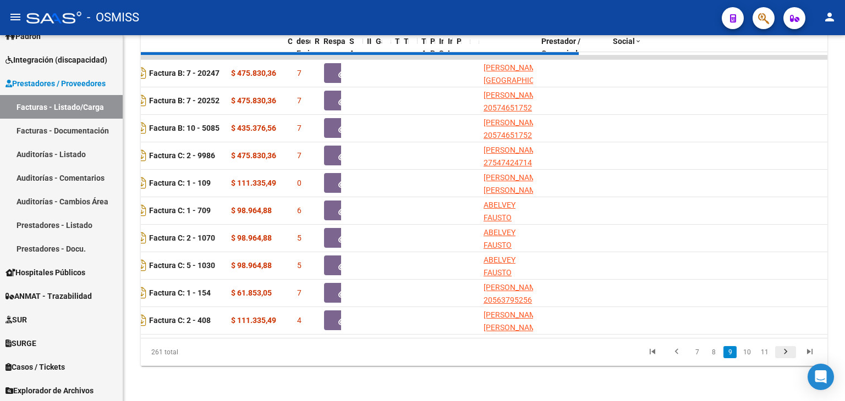
scroll to position [39, 0]
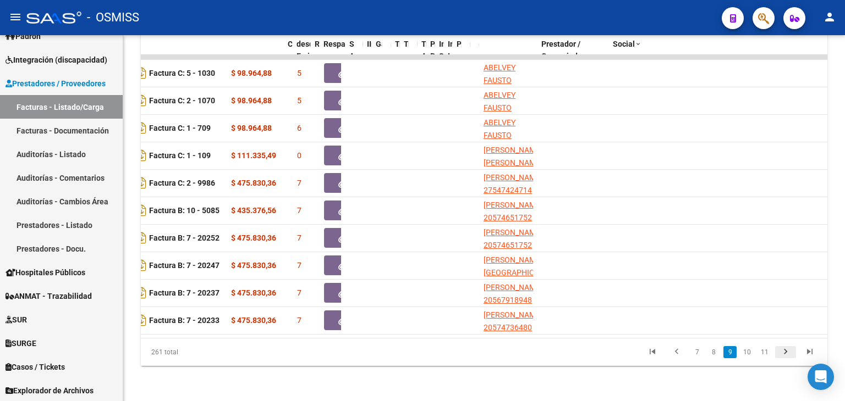
click at [784, 355] on icon "go to next page" at bounding box center [785, 353] width 14 height 13
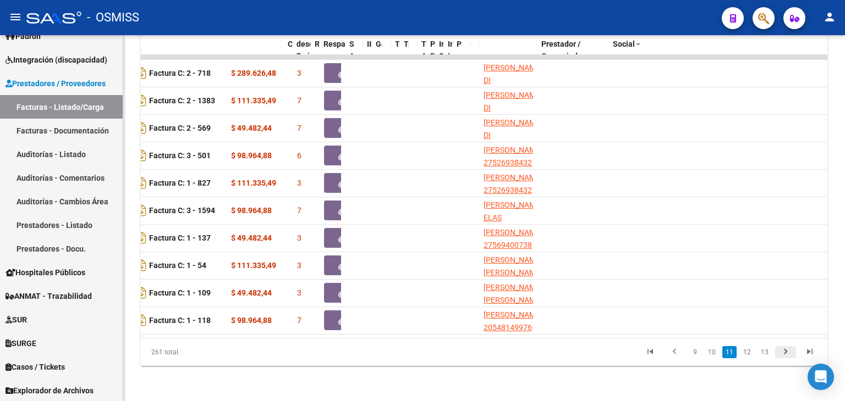
click at [784, 355] on icon "go to next page" at bounding box center [785, 353] width 14 height 13
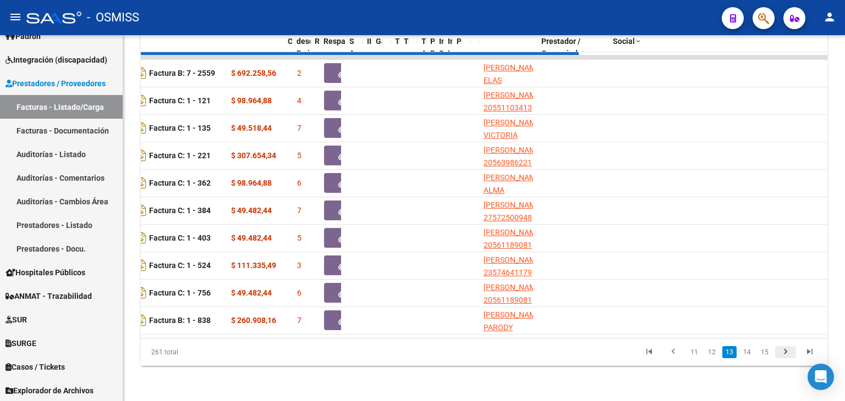
click at [784, 355] on icon "go to next page" at bounding box center [785, 353] width 14 height 13
click at [784, 355] on div "261 total 12 13 14 15 16" at bounding box center [484, 352] width 686 height 27
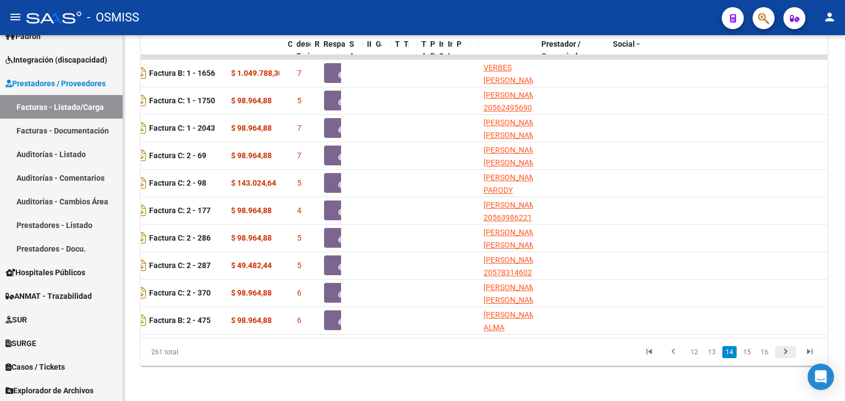
click at [784, 355] on icon "go to next page" at bounding box center [785, 353] width 14 height 13
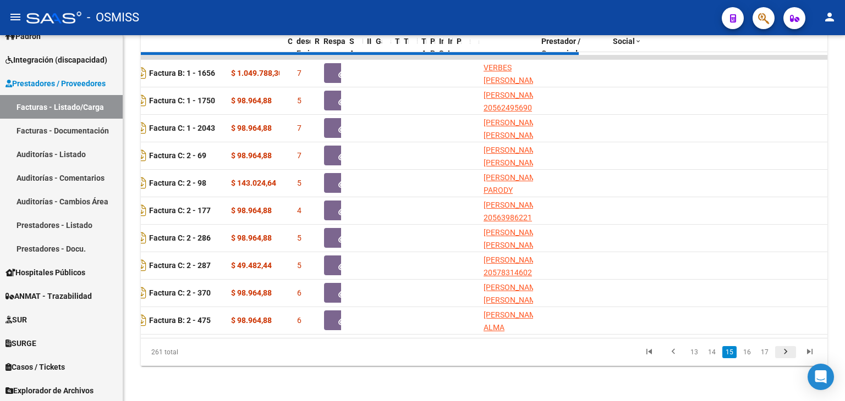
click at [784, 355] on div "261 total 13 14 15 16 17" at bounding box center [484, 352] width 686 height 27
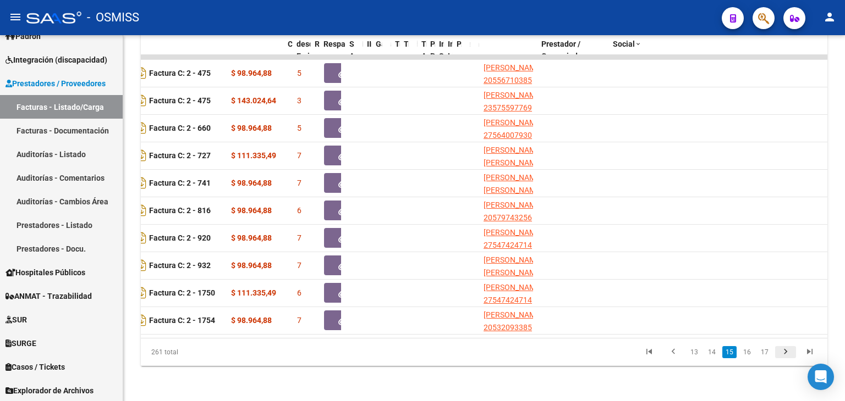
click at [784, 355] on icon "go to next page" at bounding box center [785, 353] width 14 height 13
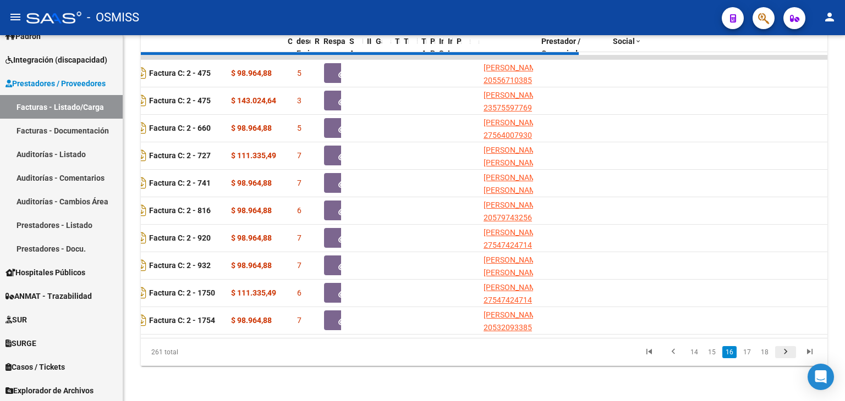
click at [784, 355] on div "261 total 14 15 16 17 18" at bounding box center [484, 352] width 686 height 27
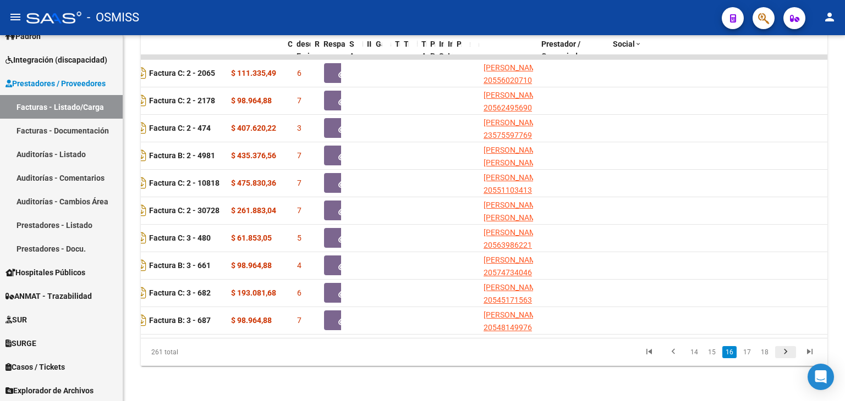
click at [784, 355] on icon "go to next page" at bounding box center [785, 353] width 14 height 13
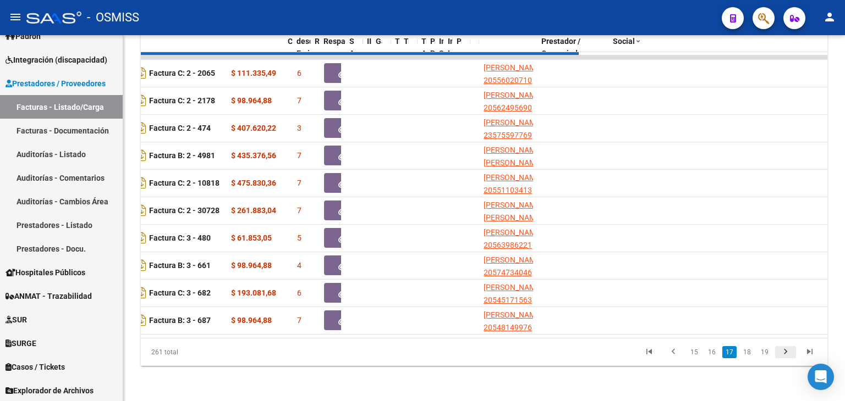
click at [784, 355] on div "261 total 15 16 17 18 19" at bounding box center [484, 352] width 686 height 27
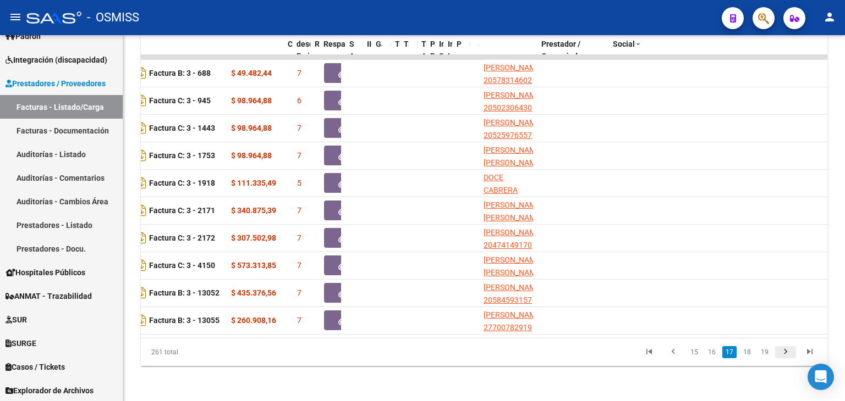
click at [784, 355] on div "261 total 15 16 17 18 19" at bounding box center [484, 352] width 686 height 27
click at [784, 355] on icon "go to next page" at bounding box center [785, 353] width 14 height 13
click at [803, 350] on icon "go to last page" at bounding box center [809, 353] width 14 height 13
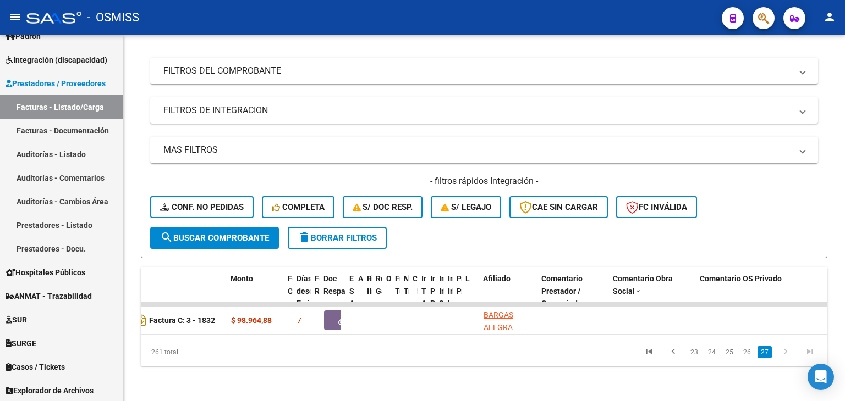
scroll to position [39, 0]
click at [747, 353] on link "26" at bounding box center [747, 352] width 14 height 12
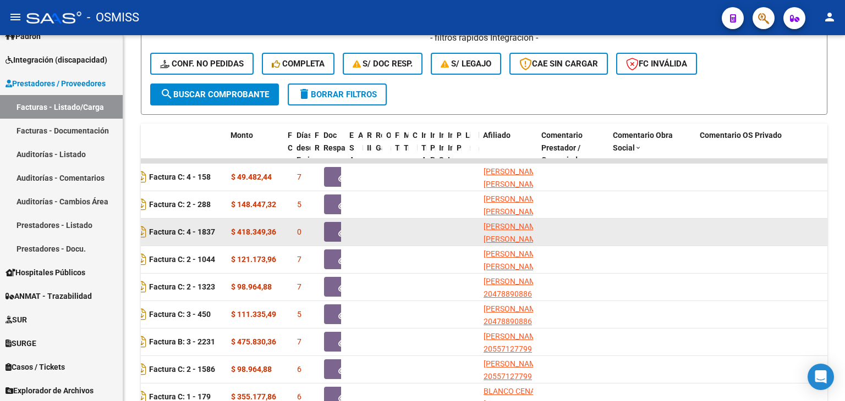
scroll to position [405, 0]
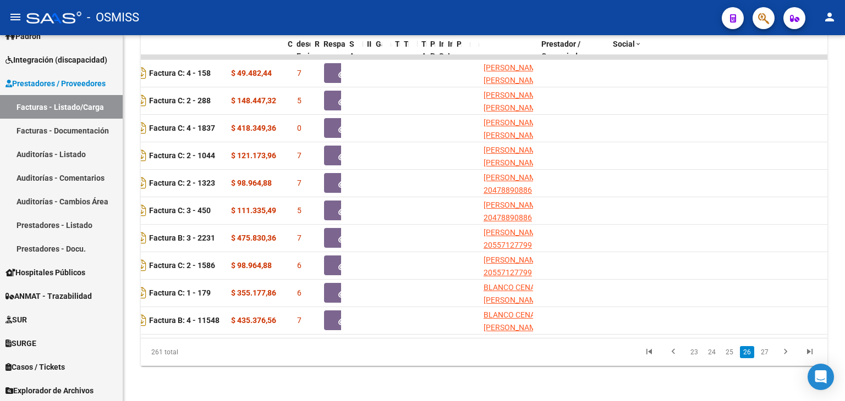
click at [653, 354] on icon "go to first page" at bounding box center [649, 353] width 14 height 13
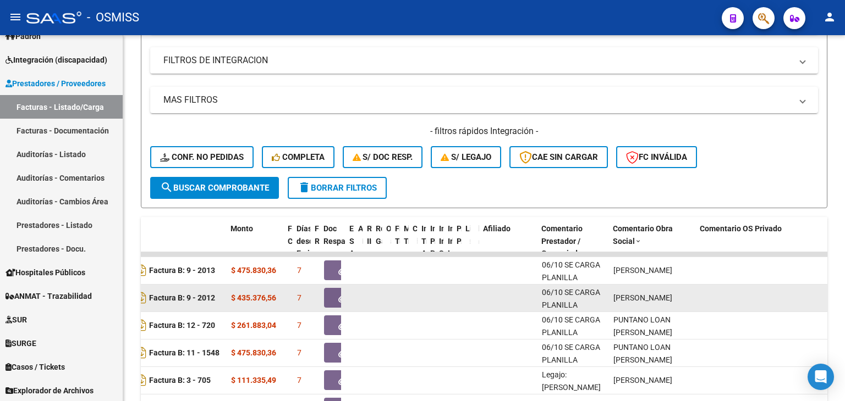
scroll to position [130, 0]
